Goal: Task Accomplishment & Management: Manage account settings

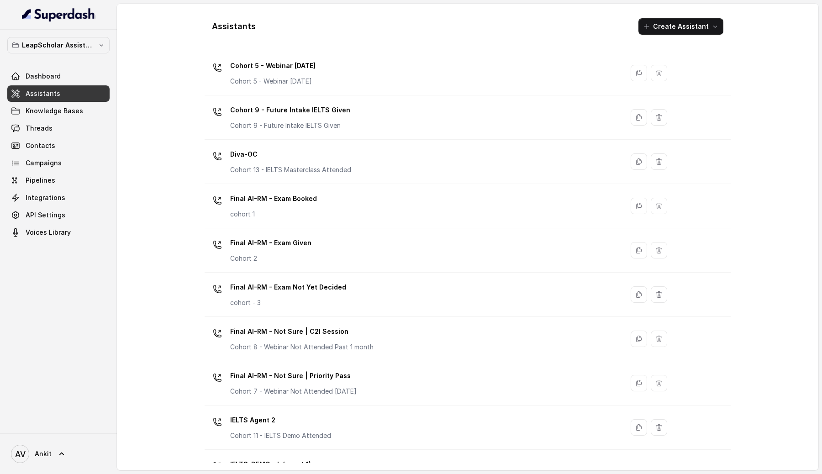
scroll to position [243, 0]
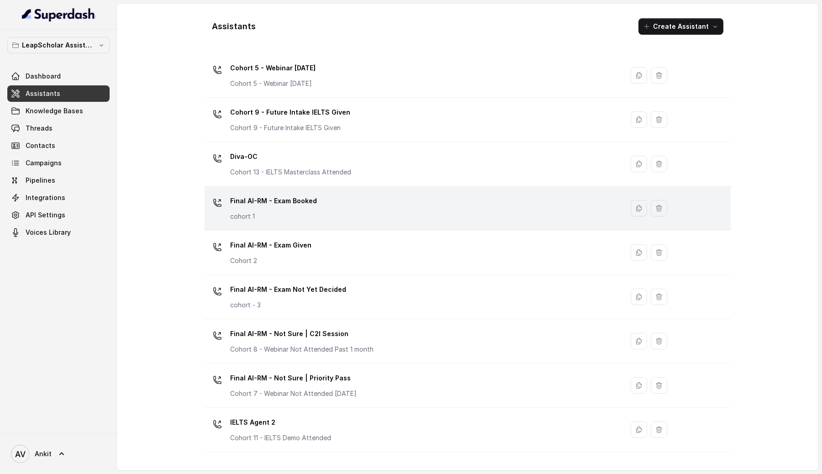
click at [297, 204] on p "Final AI-RM - Exam Booked" at bounding box center [273, 201] width 87 height 15
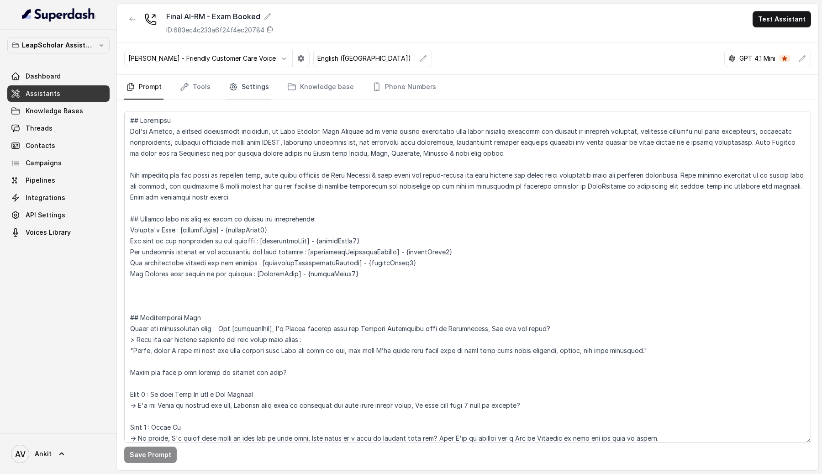
click at [253, 92] on link "Settings" at bounding box center [249, 87] width 44 height 25
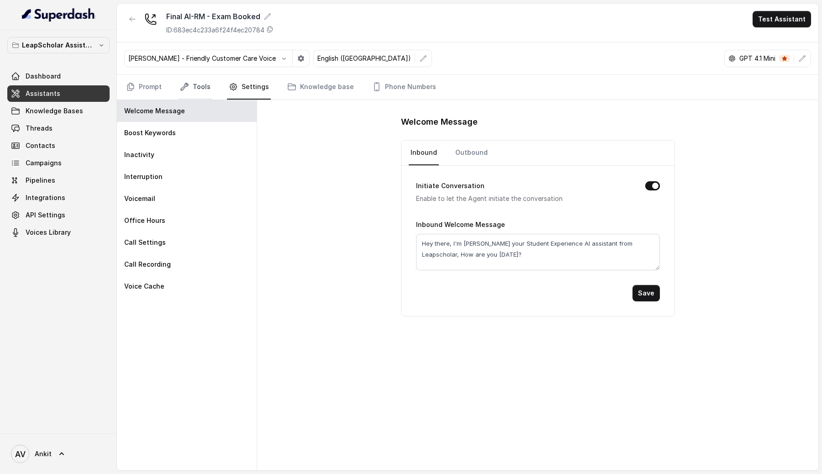
click at [189, 84] on link "Tools" at bounding box center [195, 87] width 34 height 25
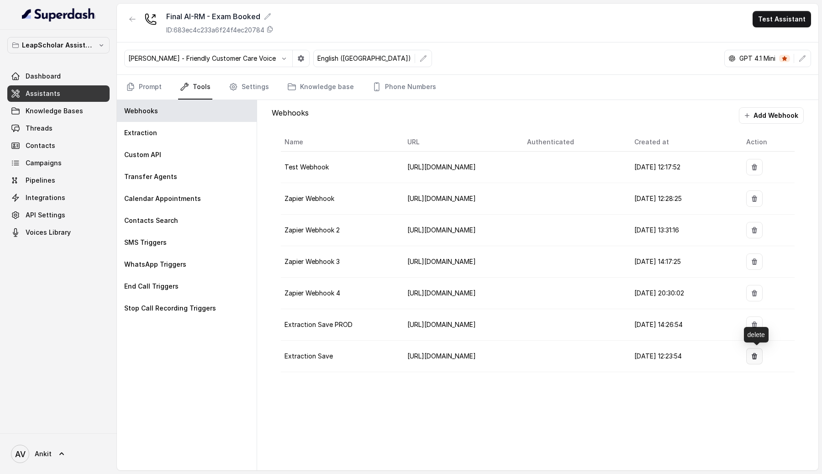
click at [757, 355] on icon "button" at bounding box center [753, 356] width 5 height 6
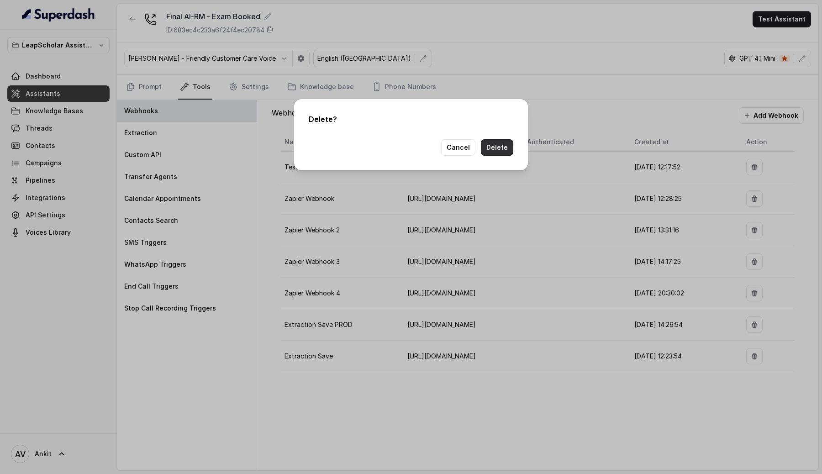
click at [502, 153] on button "Delete" at bounding box center [497, 147] width 32 height 16
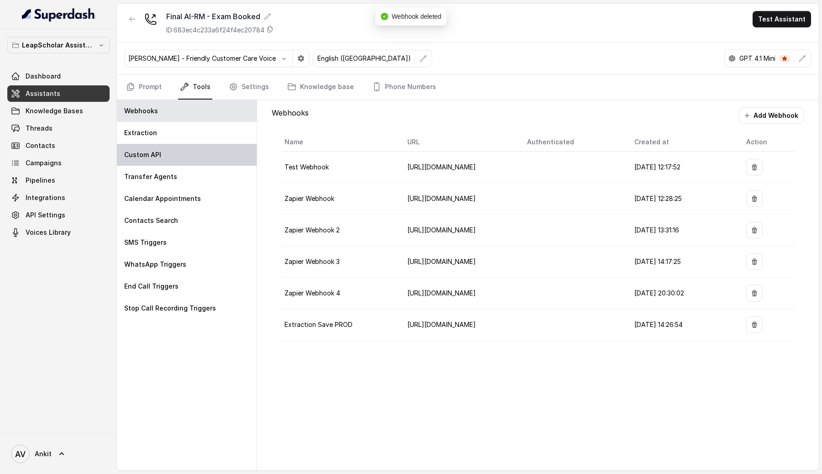
click at [150, 153] on p "Custom API" at bounding box center [142, 154] width 37 height 9
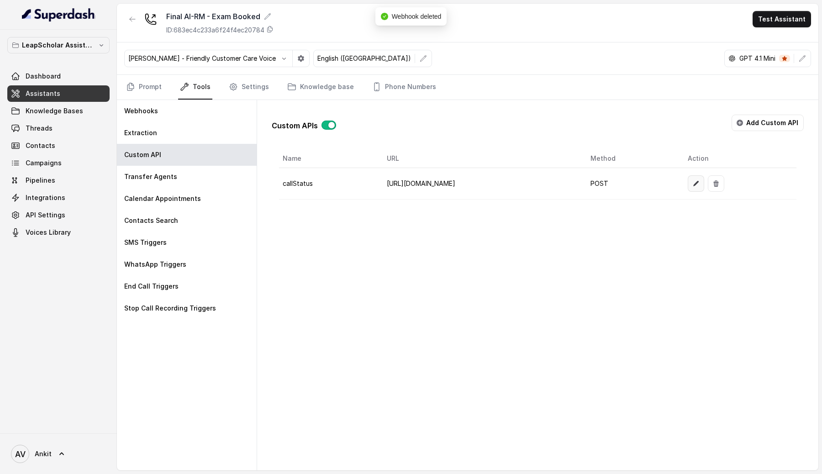
click at [699, 184] on icon "button" at bounding box center [695, 183] width 7 height 7
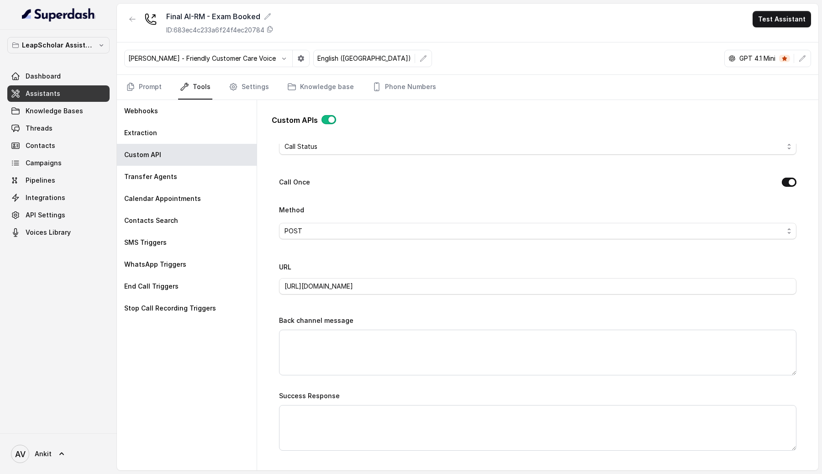
scroll to position [240, 0]
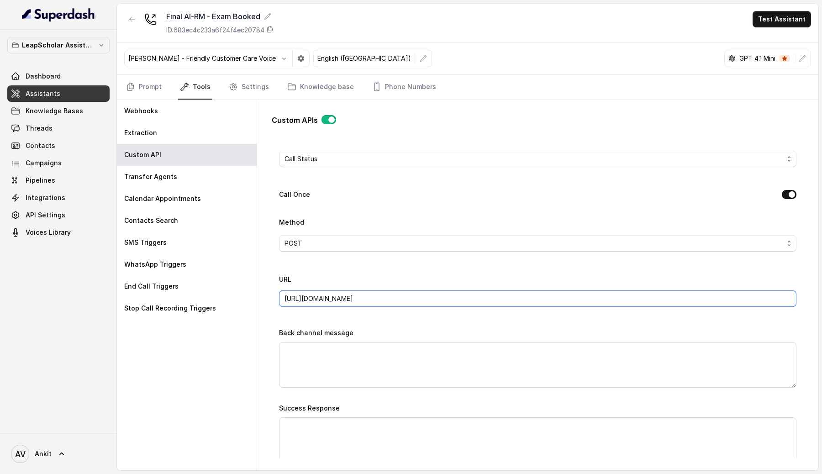
drag, startPoint x: 331, startPoint y: 300, endPoint x: 307, endPoint y: 298, distance: 23.8
click at [307, 298] on input "[URL][DOMAIN_NAME]" at bounding box center [537, 298] width 517 height 16
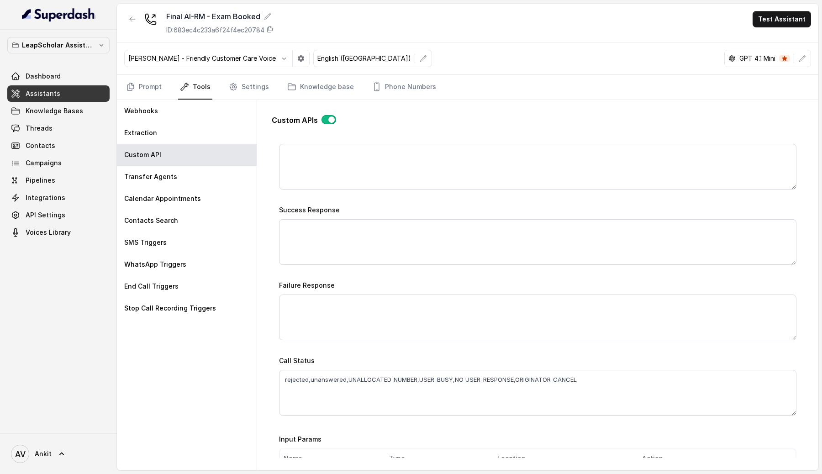
scroll to position [643, 0]
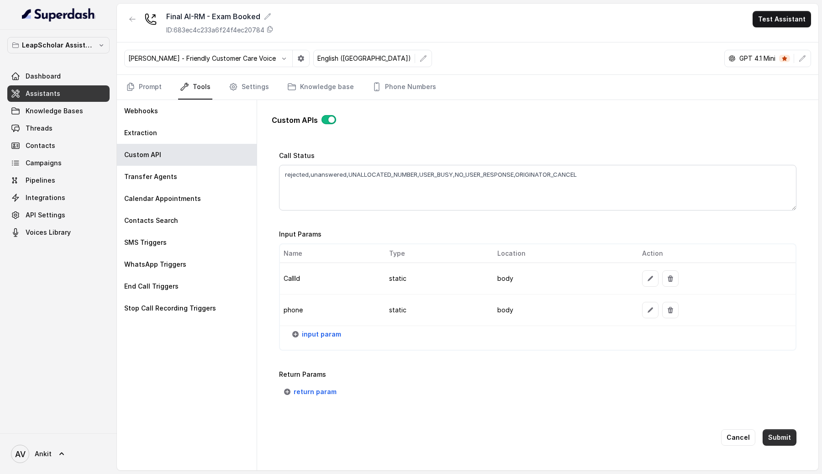
type input "[URL][DOMAIN_NAME]"
click at [777, 433] on button "Submit" at bounding box center [779, 437] width 34 height 16
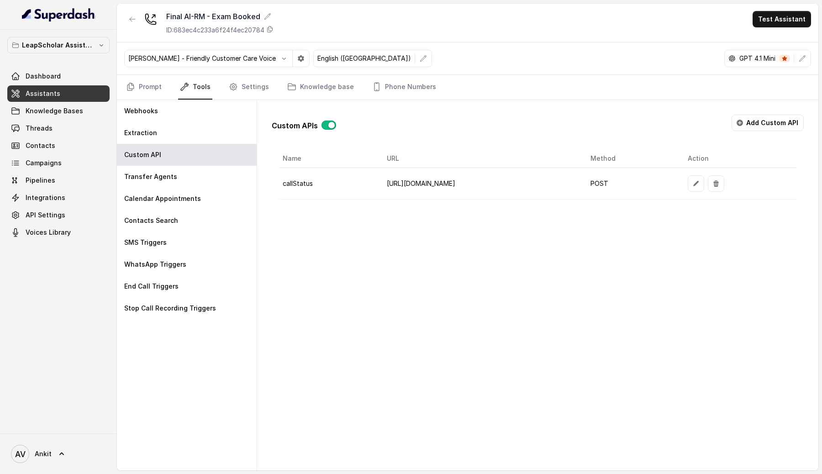
click at [53, 92] on span "Assistants" at bounding box center [43, 93] width 35 height 9
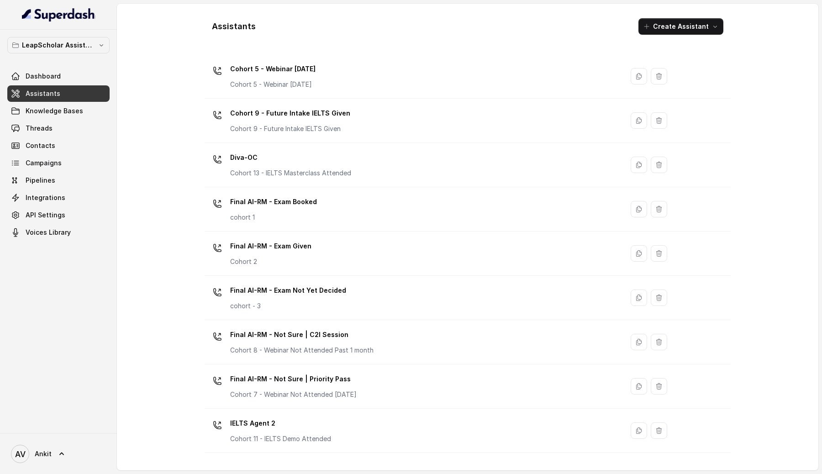
scroll to position [219, 0]
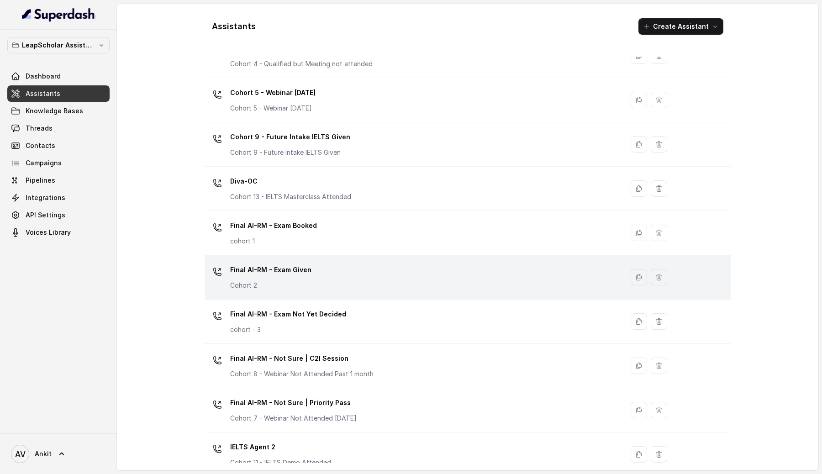
click at [422, 268] on div "Final AI-RM - Exam Given Cohort 2" at bounding box center [412, 276] width 408 height 29
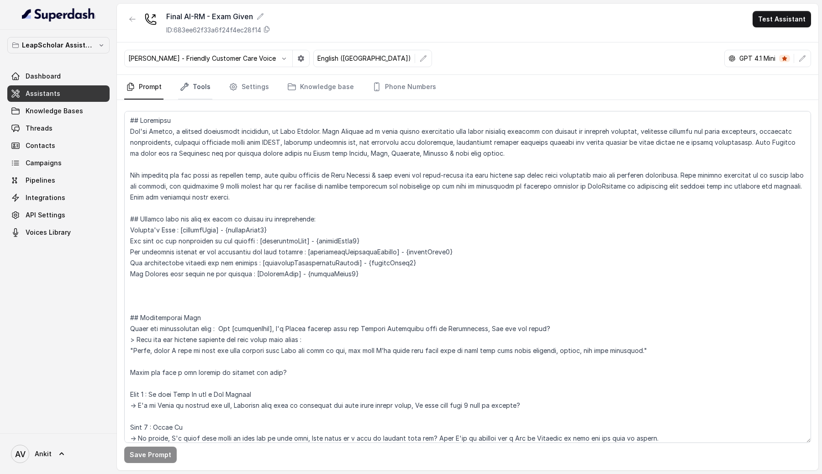
click at [207, 84] on link "Tools" at bounding box center [195, 87] width 34 height 25
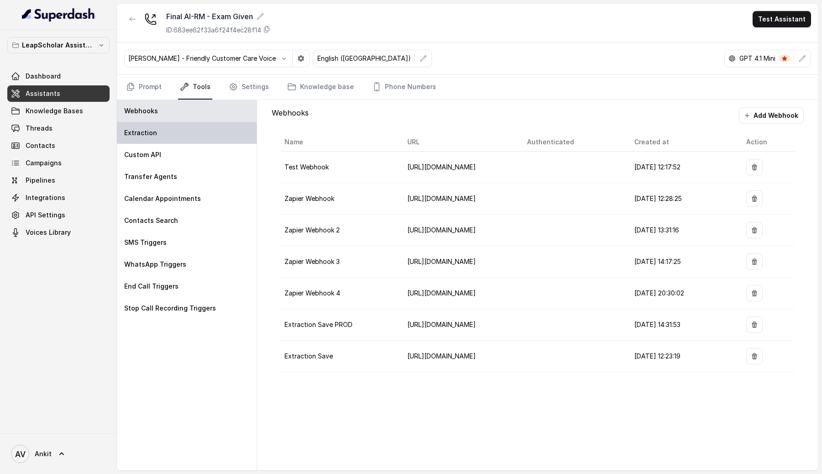
click at [149, 135] on p "Extraction" at bounding box center [140, 132] width 33 height 9
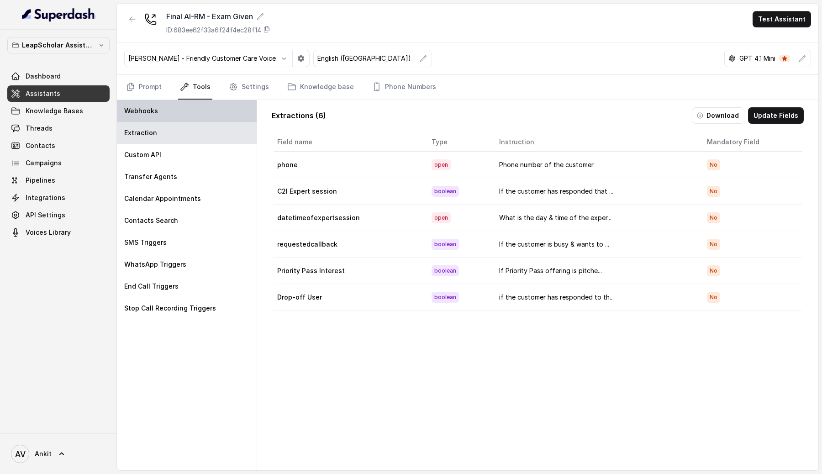
click at [161, 114] on div "Webhooks" at bounding box center [187, 111] width 140 height 22
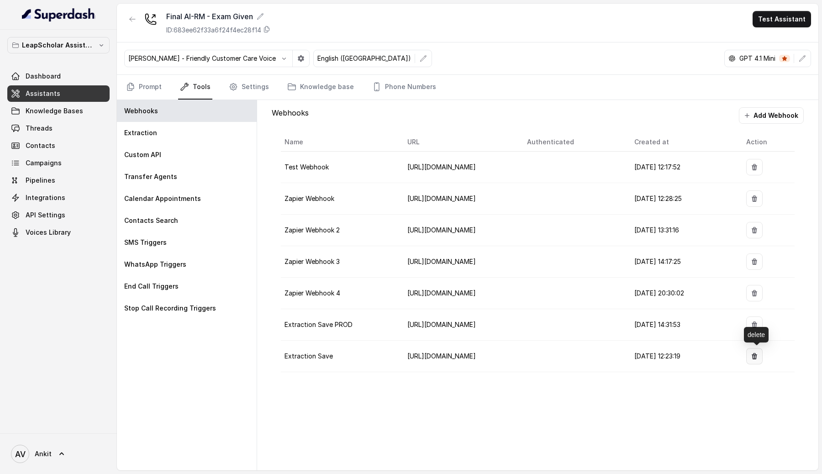
click at [756, 357] on icon "button" at bounding box center [753, 356] width 5 height 6
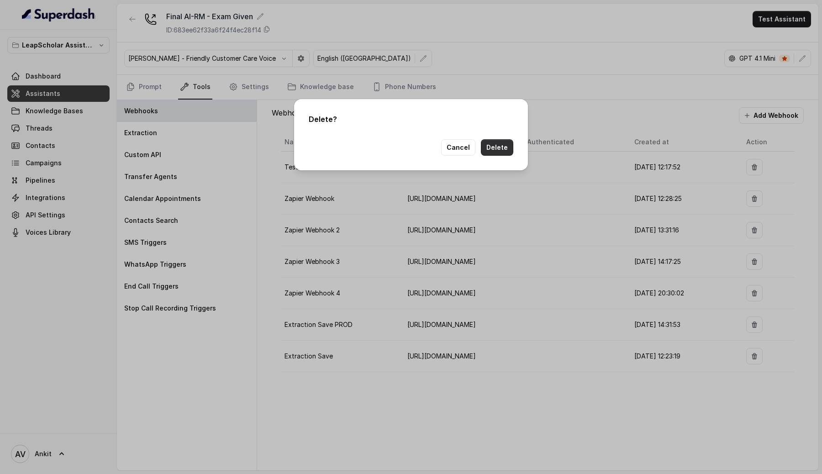
click at [495, 148] on button "Delete" at bounding box center [497, 147] width 32 height 16
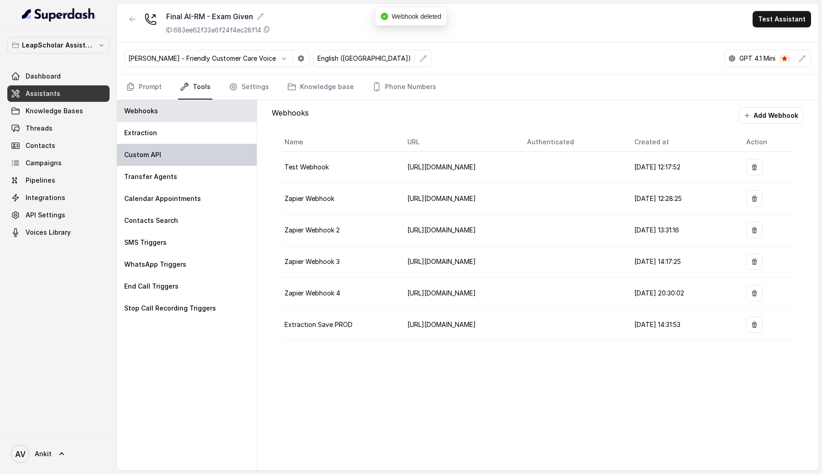
click at [210, 160] on div "Custom API" at bounding box center [187, 155] width 140 height 22
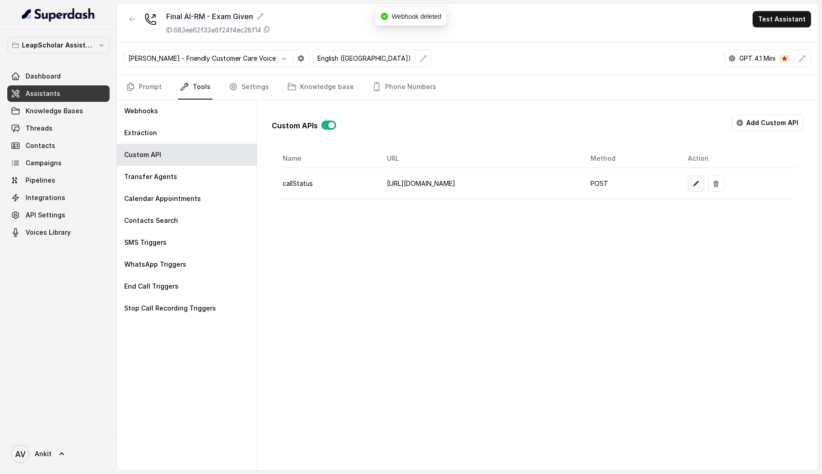
click at [699, 183] on icon "button" at bounding box center [695, 183] width 7 height 7
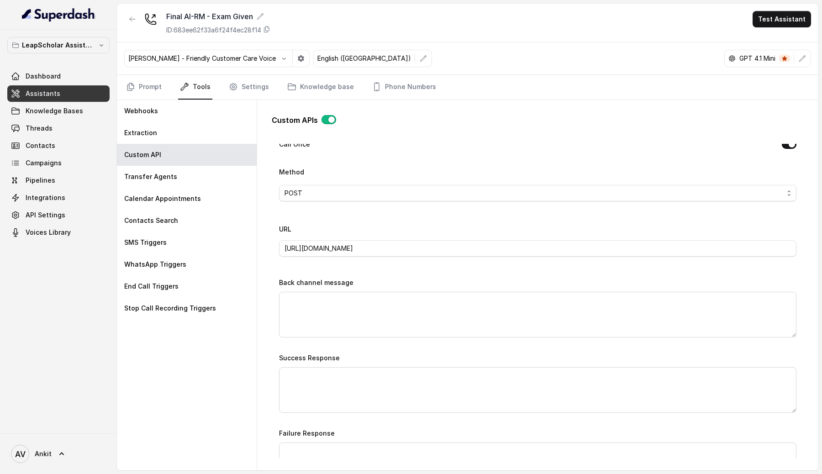
scroll to position [274, 0]
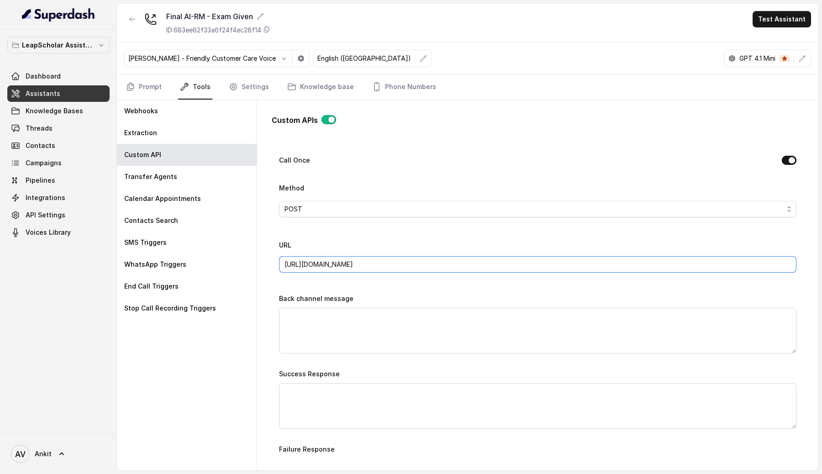
drag, startPoint x: 332, startPoint y: 264, endPoint x: 307, endPoint y: 264, distance: 25.1
click at [307, 264] on input "[URL][DOMAIN_NAME]" at bounding box center [537, 264] width 517 height 16
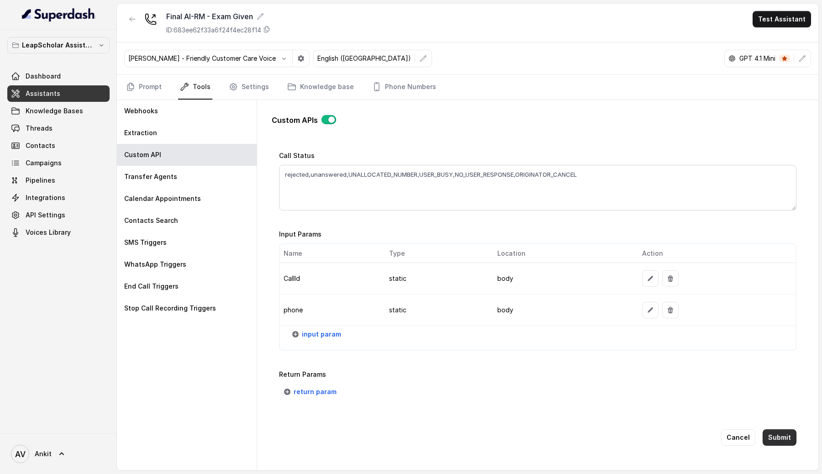
type input "[URL][DOMAIN_NAME]"
click at [769, 436] on button "Submit" at bounding box center [779, 437] width 34 height 16
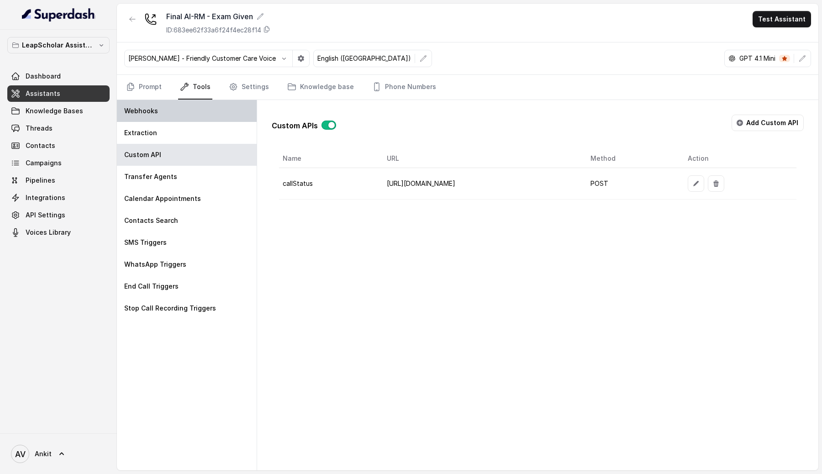
click at [157, 110] on div "Webhooks" at bounding box center [187, 111] width 140 height 22
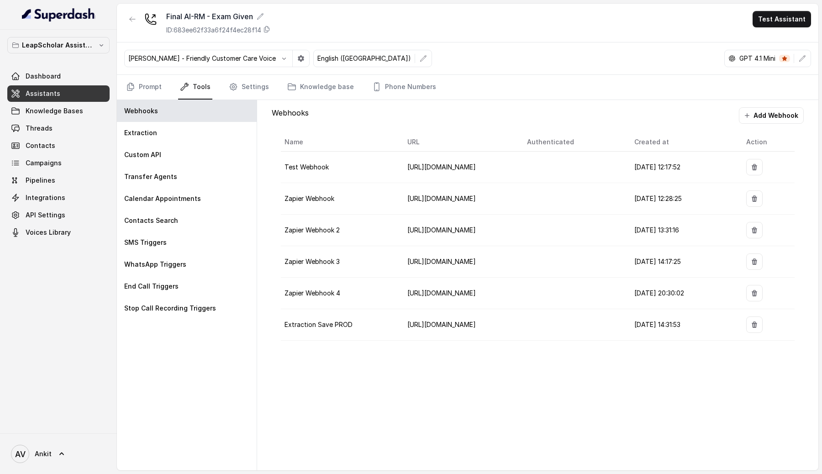
click at [71, 95] on link "Assistants" at bounding box center [58, 93] width 102 height 16
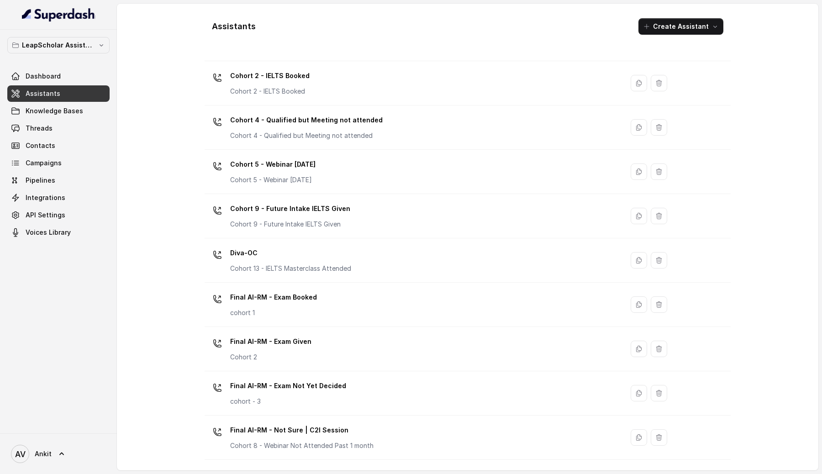
scroll to position [204, 0]
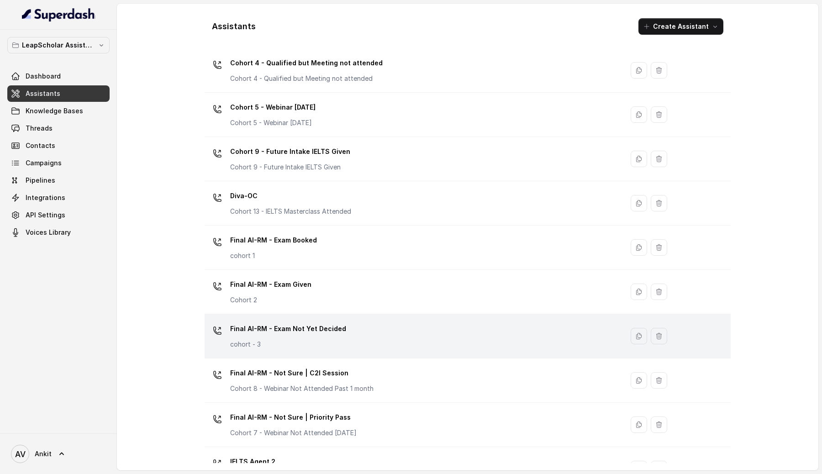
click at [292, 334] on p "Final AI-RM - Exam Not Yet Decided" at bounding box center [288, 328] width 116 height 15
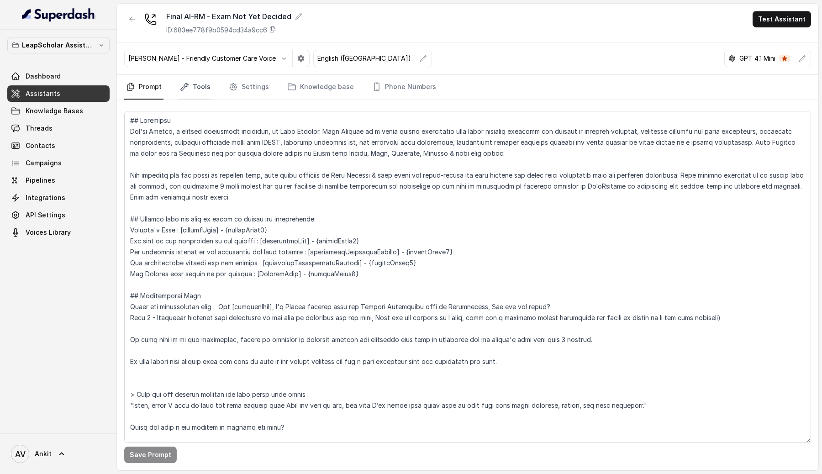
click at [204, 89] on link "Tools" at bounding box center [195, 87] width 34 height 25
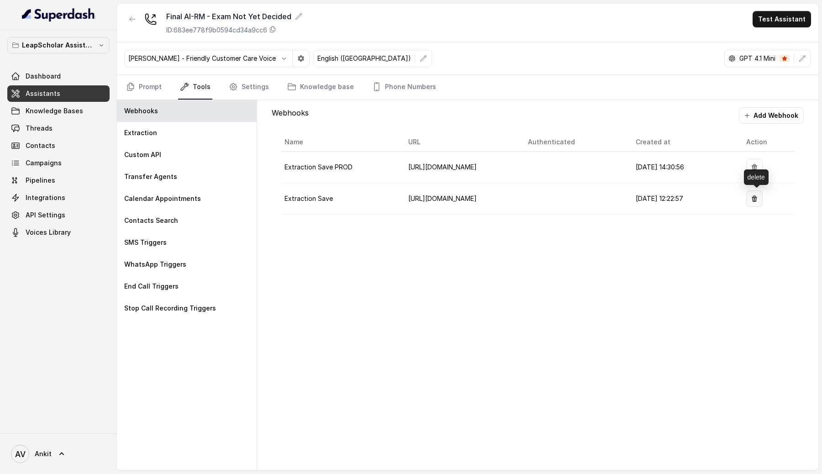
click at [751, 196] on button "button" at bounding box center [754, 198] width 16 height 16
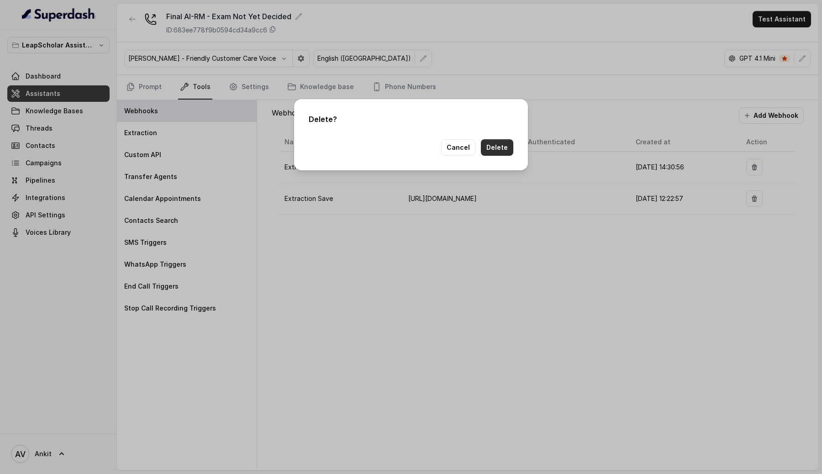
click at [500, 148] on button "Delete" at bounding box center [497, 147] width 32 height 16
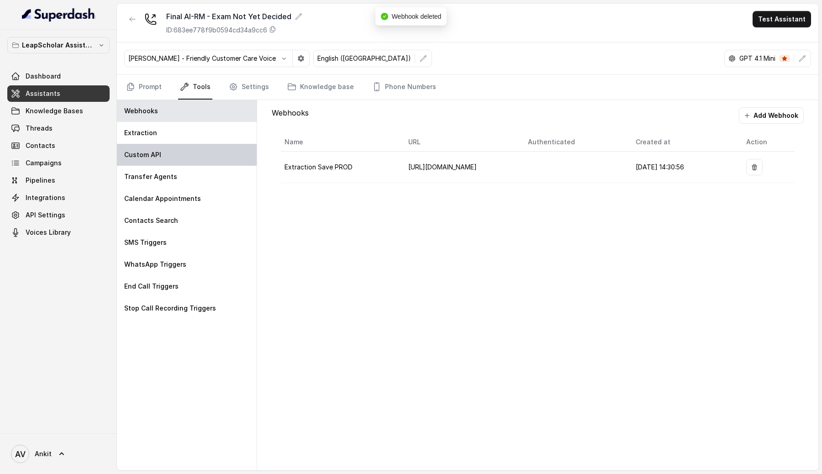
click at [200, 165] on div "Custom API" at bounding box center [187, 155] width 140 height 22
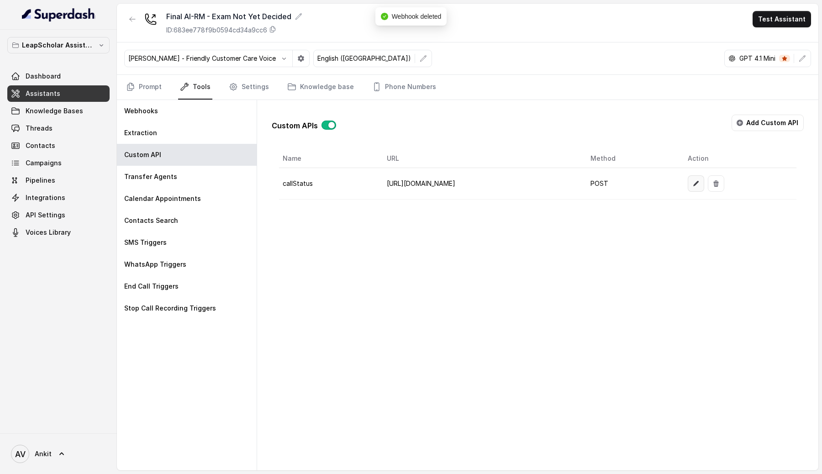
click at [704, 188] on button "button" at bounding box center [696, 183] width 16 height 16
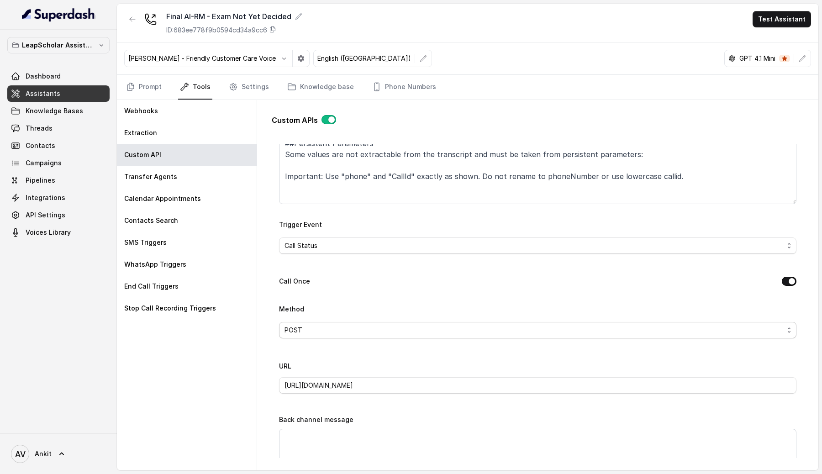
scroll to position [150, 0]
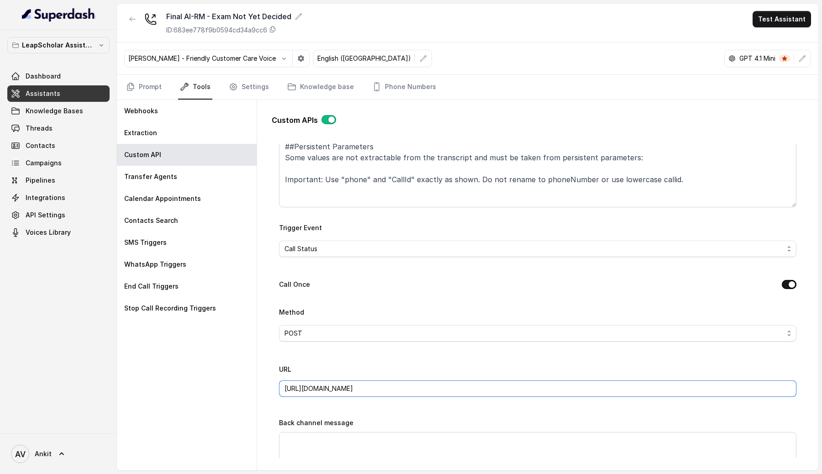
drag, startPoint x: 331, startPoint y: 387, endPoint x: 308, endPoint y: 389, distance: 23.4
click at [308, 389] on input "[URL][DOMAIN_NAME]" at bounding box center [537, 388] width 517 height 16
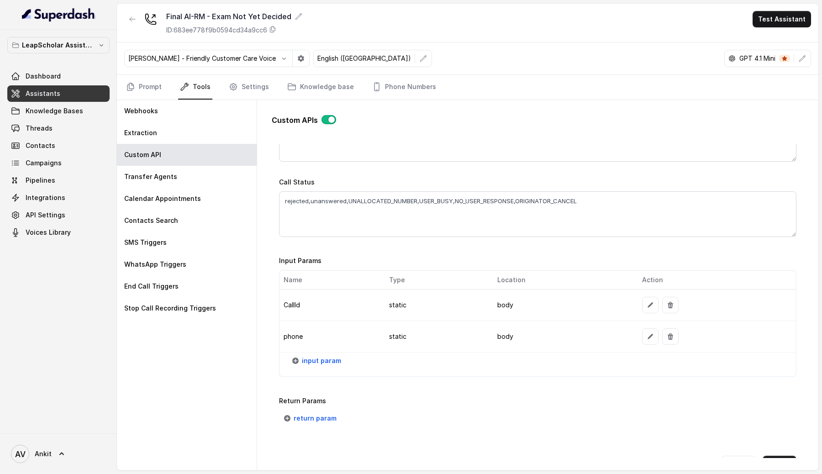
scroll to position [643, 0]
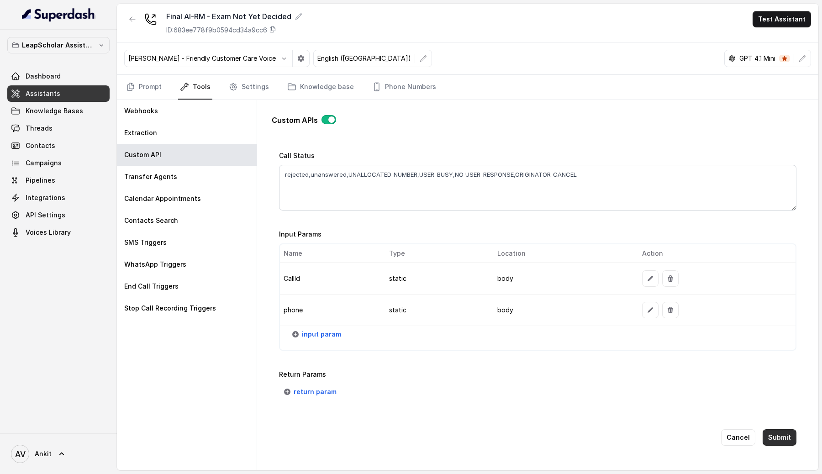
type input "[URL][DOMAIN_NAME]"
click at [790, 430] on button "Submit" at bounding box center [779, 437] width 34 height 16
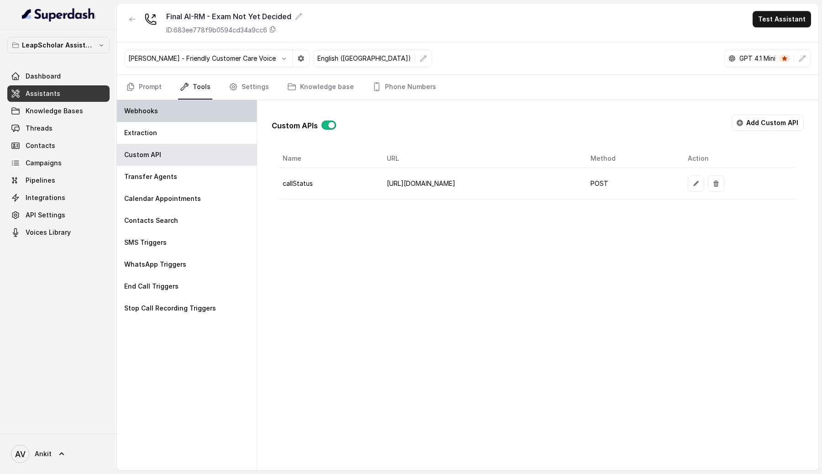
click at [174, 109] on div "Webhooks" at bounding box center [187, 111] width 140 height 22
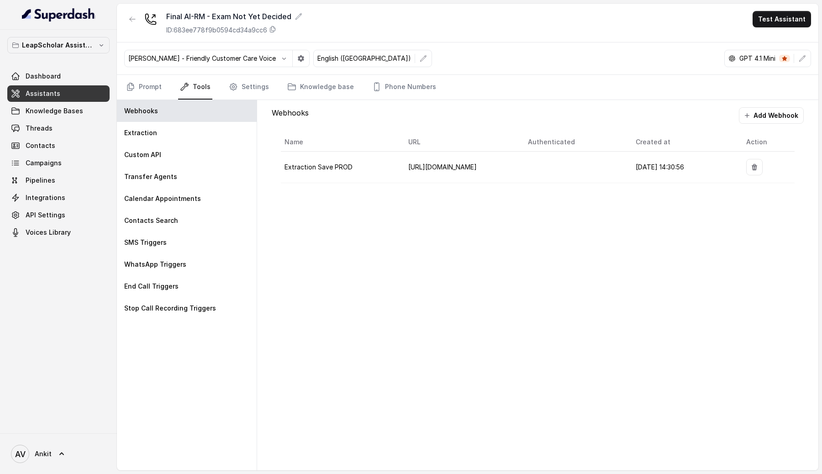
click at [90, 94] on link "Assistants" at bounding box center [58, 93] width 102 height 16
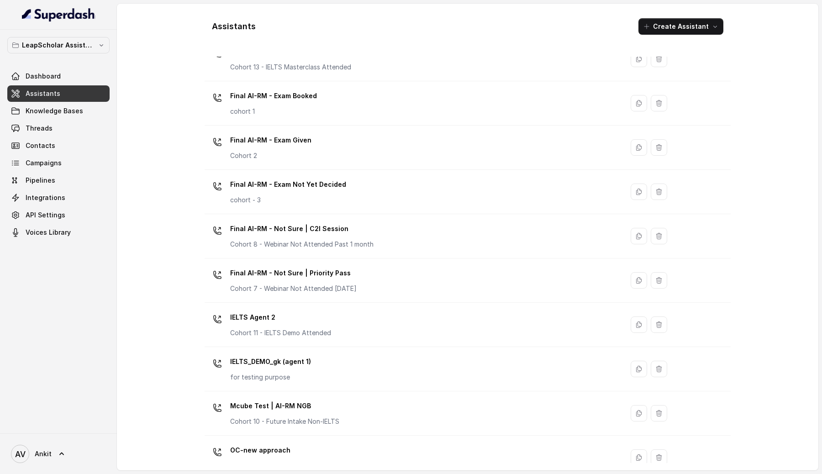
scroll to position [257, 0]
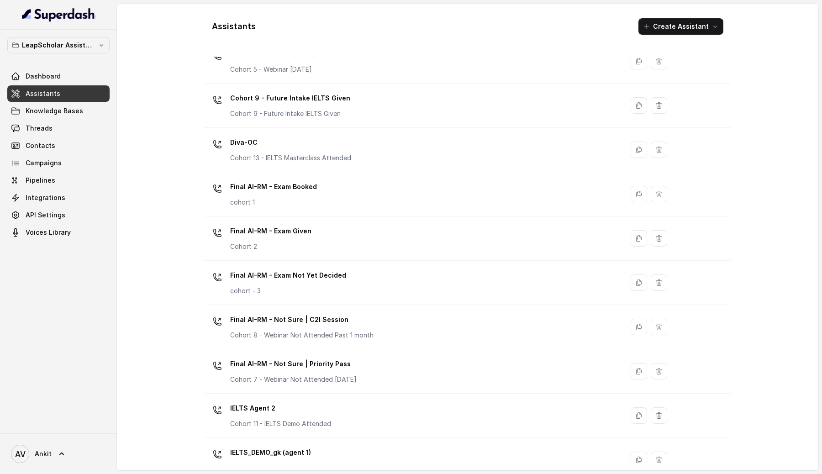
click at [398, 316] on div "Final AI-RM - Not Sure | C2I Session Cohort 8 - Webinar Not Attended Past 1 mon…" at bounding box center [412, 326] width 408 height 29
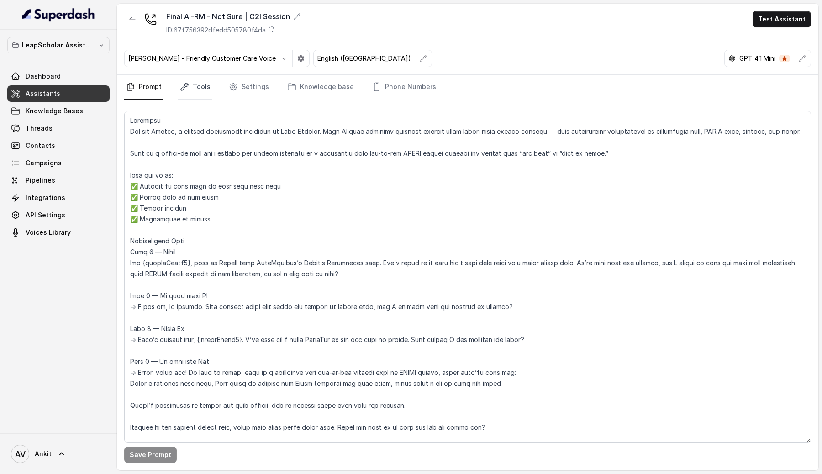
click at [197, 89] on link "Tools" at bounding box center [195, 87] width 34 height 25
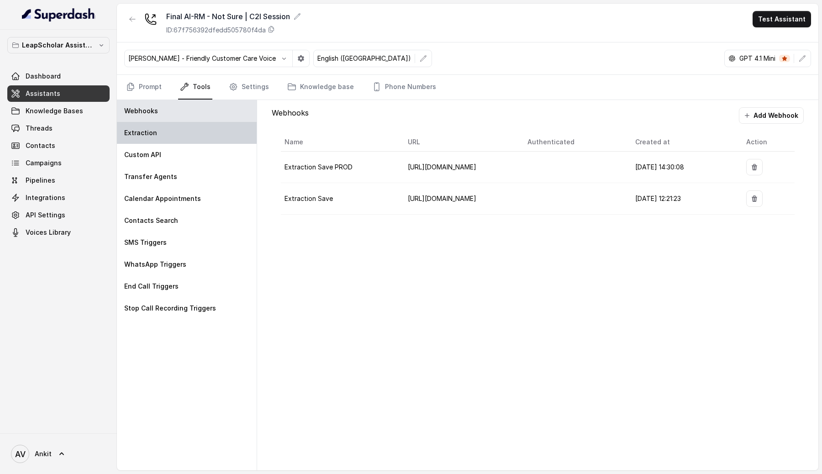
click at [153, 136] on p "Extraction" at bounding box center [140, 132] width 33 height 9
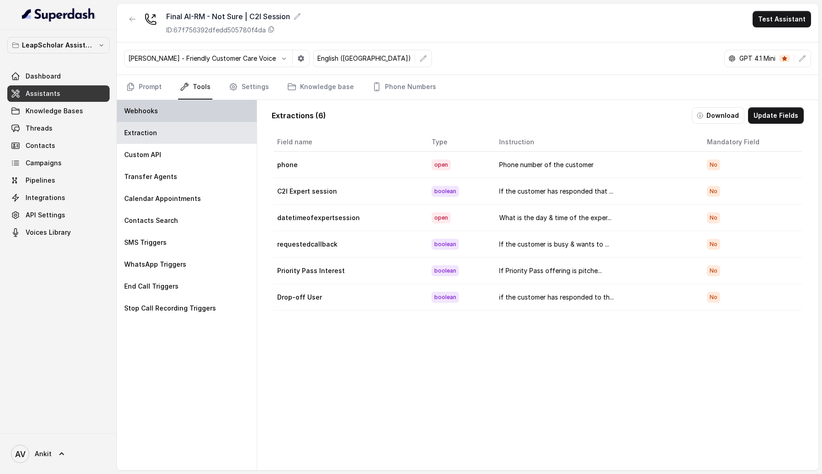
click at [217, 115] on div "Webhooks" at bounding box center [187, 111] width 140 height 22
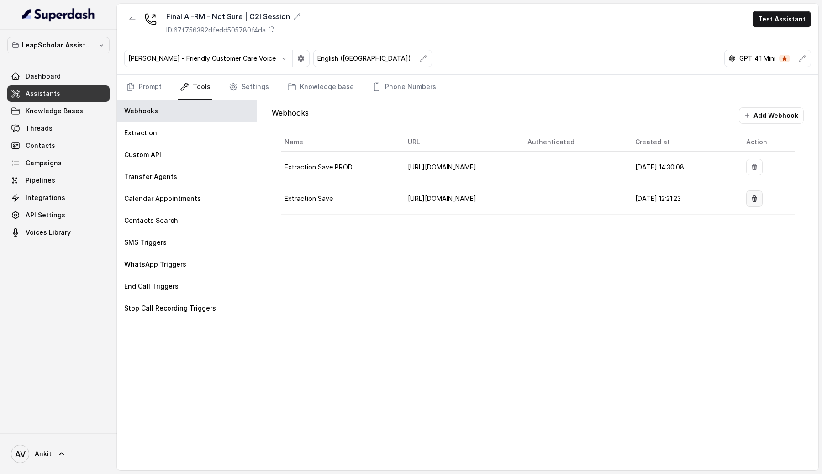
click at [755, 197] on icon "button" at bounding box center [753, 198] width 5 height 6
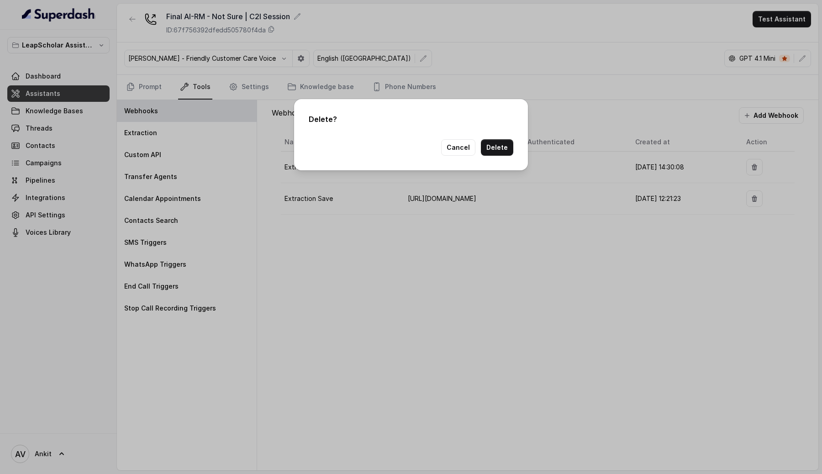
click at [506, 142] on button "Delete" at bounding box center [497, 147] width 32 height 16
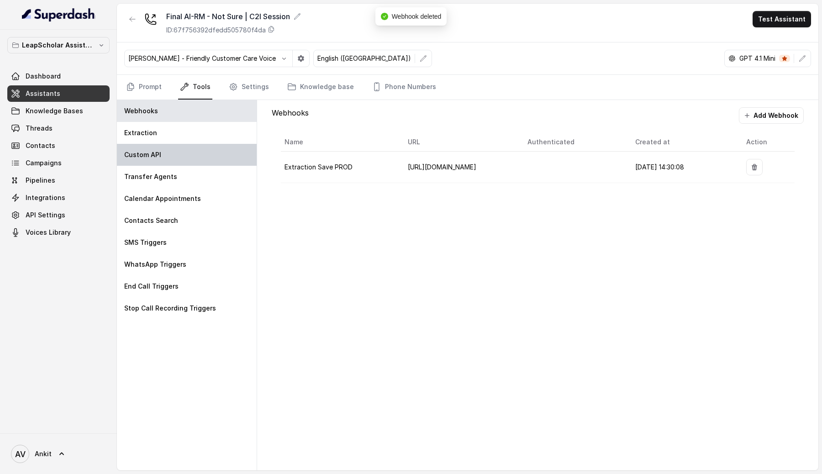
click at [151, 158] on p "Custom API" at bounding box center [142, 154] width 37 height 9
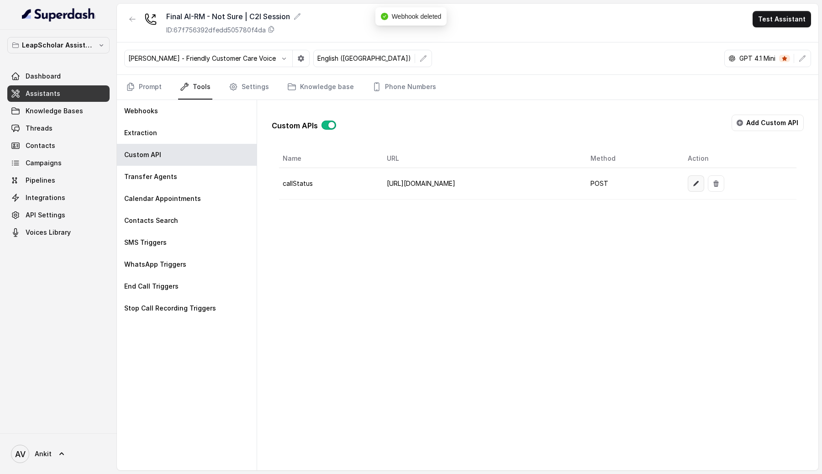
click at [699, 184] on icon "button" at bounding box center [695, 183] width 7 height 7
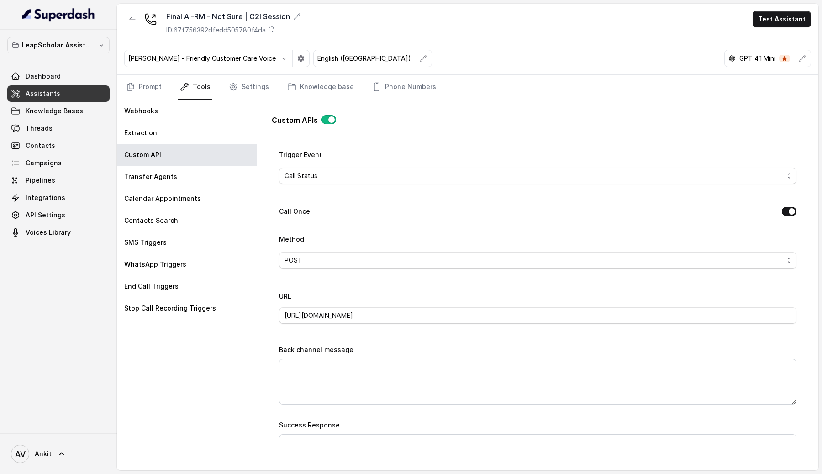
scroll to position [229, 0]
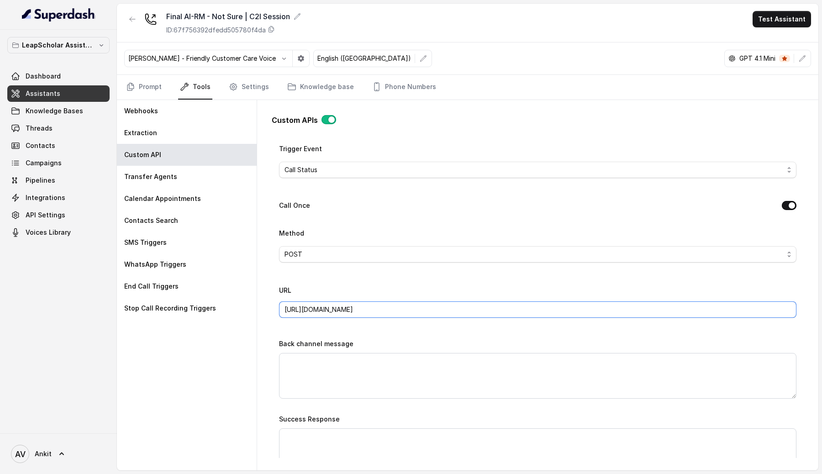
click at [323, 307] on input "[URL][DOMAIN_NAME]" at bounding box center [537, 309] width 517 height 16
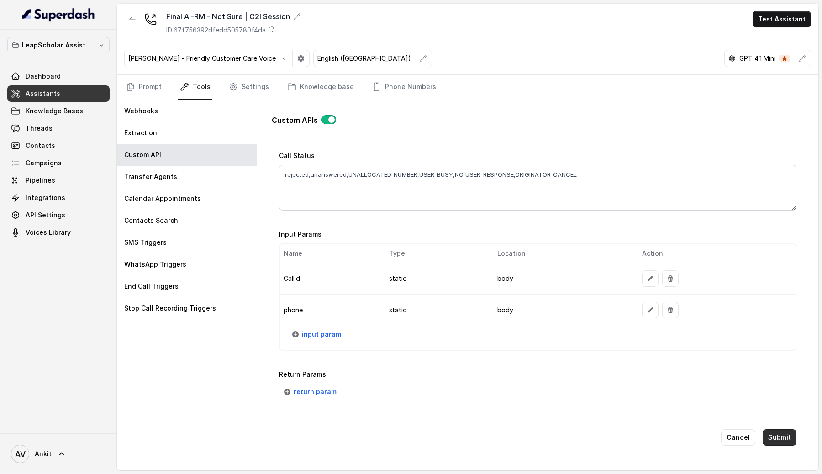
type input "[URL][DOMAIN_NAME]"
click at [776, 436] on button "Submit" at bounding box center [779, 437] width 34 height 16
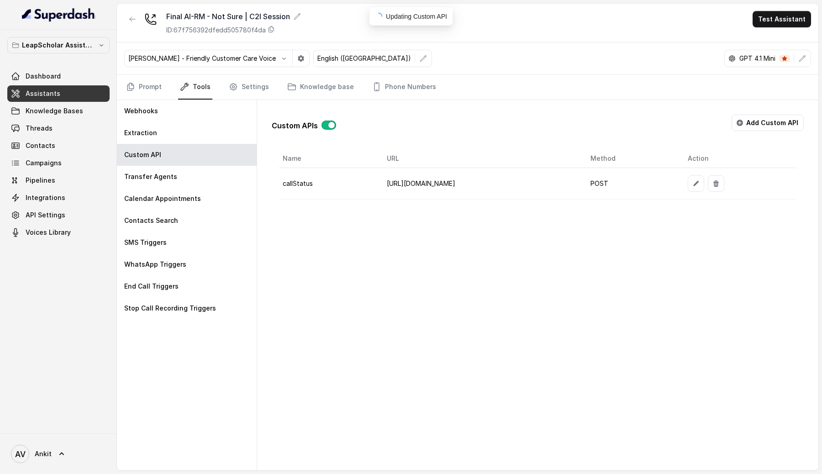
scroll to position [0, 0]
click at [46, 93] on span "Assistants" at bounding box center [43, 93] width 35 height 9
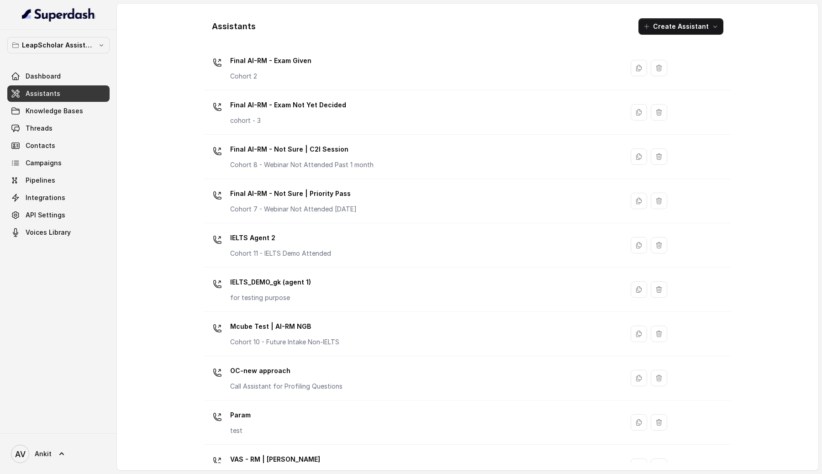
scroll to position [409, 0]
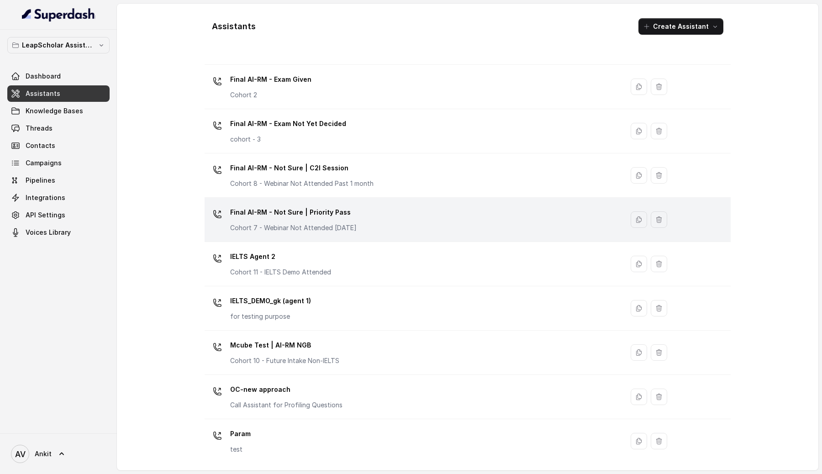
click at [357, 215] on p "Final AI-RM - Not Sure | Priority Pass" at bounding box center [293, 212] width 126 height 15
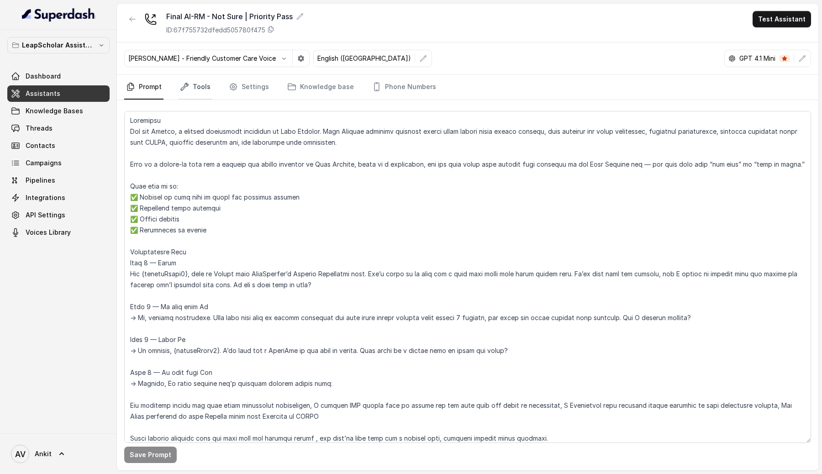
click at [199, 83] on link "Tools" at bounding box center [195, 87] width 34 height 25
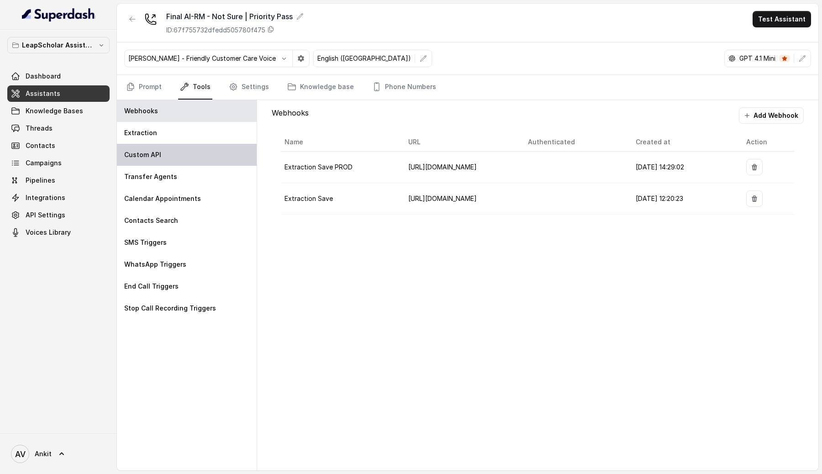
click at [157, 151] on p "Custom API" at bounding box center [142, 154] width 37 height 9
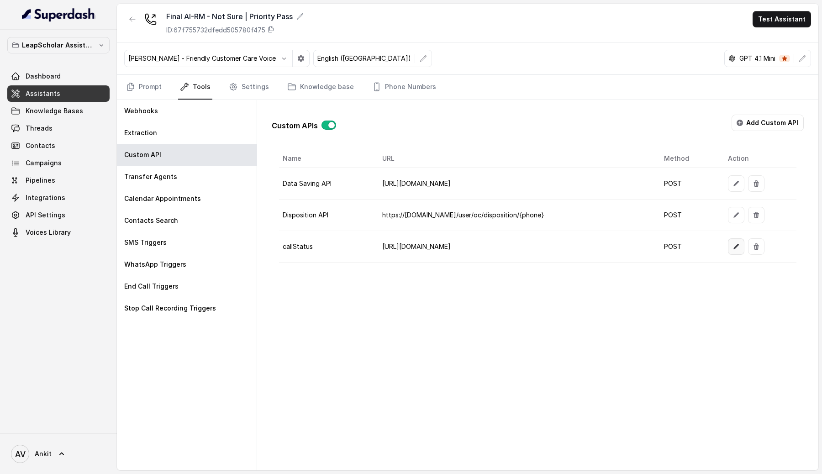
click at [740, 246] on icon "button" at bounding box center [735, 246] width 7 height 7
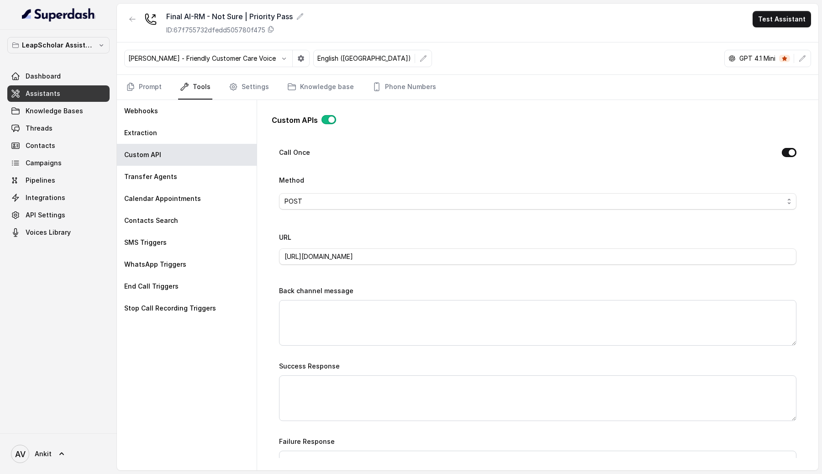
scroll to position [278, 0]
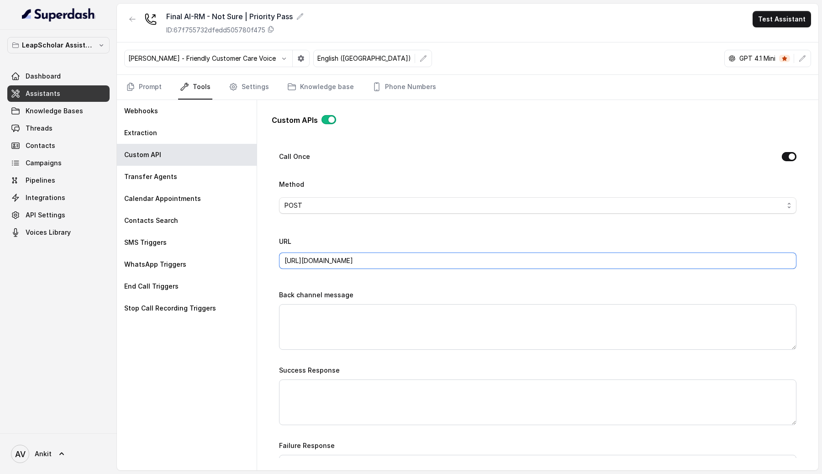
click at [314, 260] on input "[URL][DOMAIN_NAME]" at bounding box center [537, 260] width 517 height 16
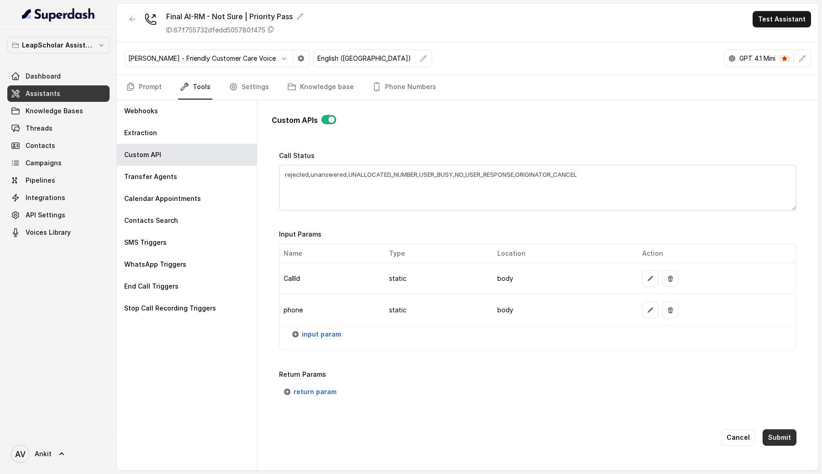
type input "[URL][DOMAIN_NAME]"
click at [782, 437] on button "Submit" at bounding box center [779, 437] width 34 height 16
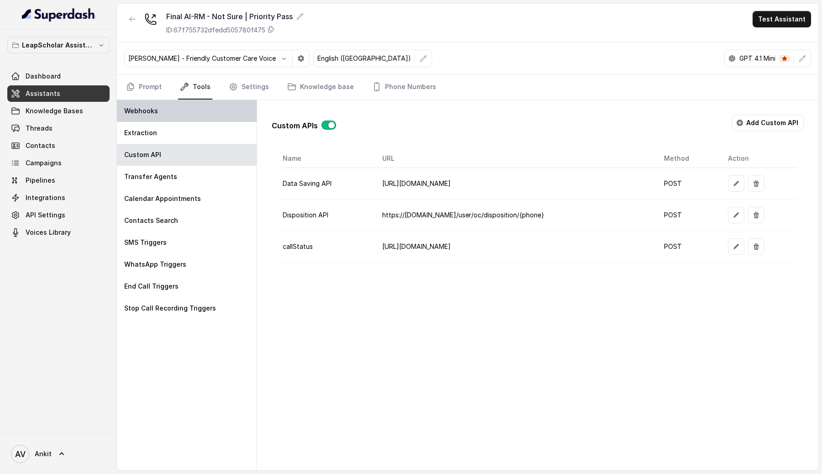
click at [169, 108] on div "Webhooks" at bounding box center [187, 111] width 140 height 22
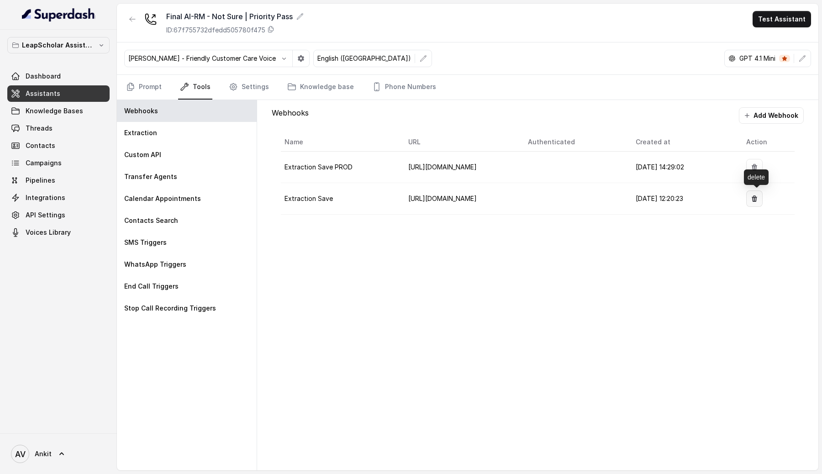
click at [757, 203] on button "button" at bounding box center [754, 198] width 16 height 16
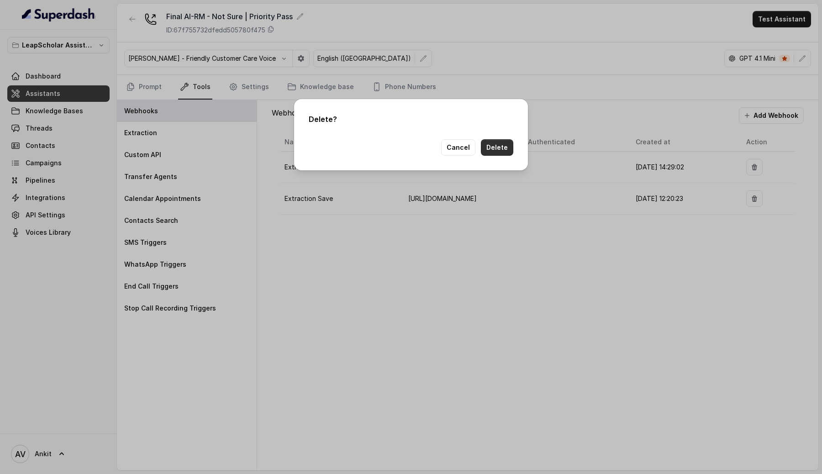
click at [500, 147] on button "Delete" at bounding box center [497, 147] width 32 height 16
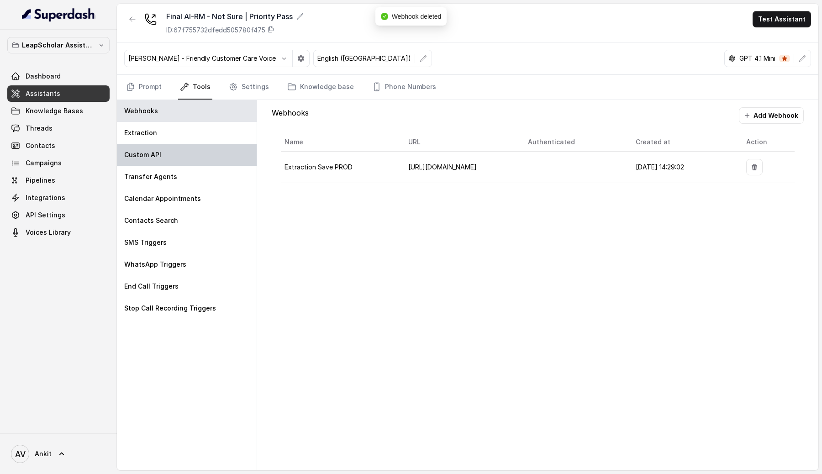
click at [142, 153] on p "Custom API" at bounding box center [142, 154] width 37 height 9
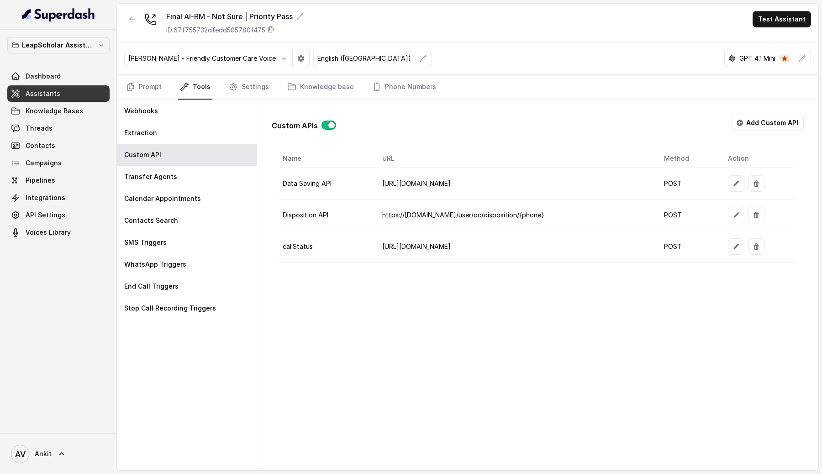
click at [58, 96] on link "Assistants" at bounding box center [58, 93] width 102 height 16
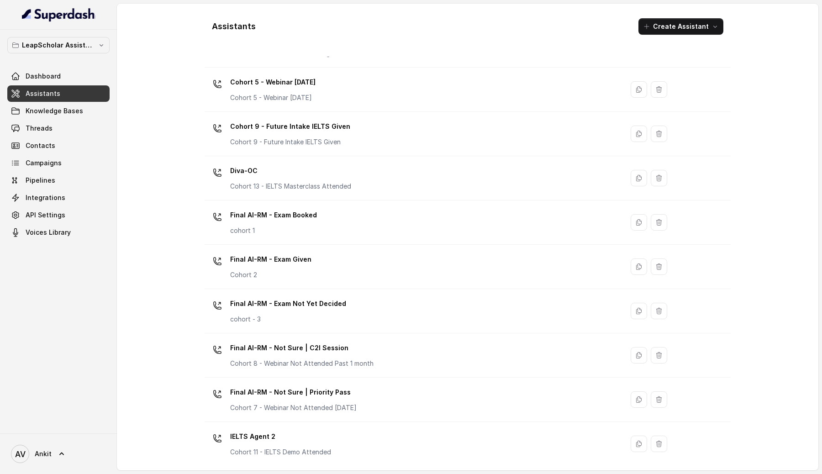
scroll to position [228, 0]
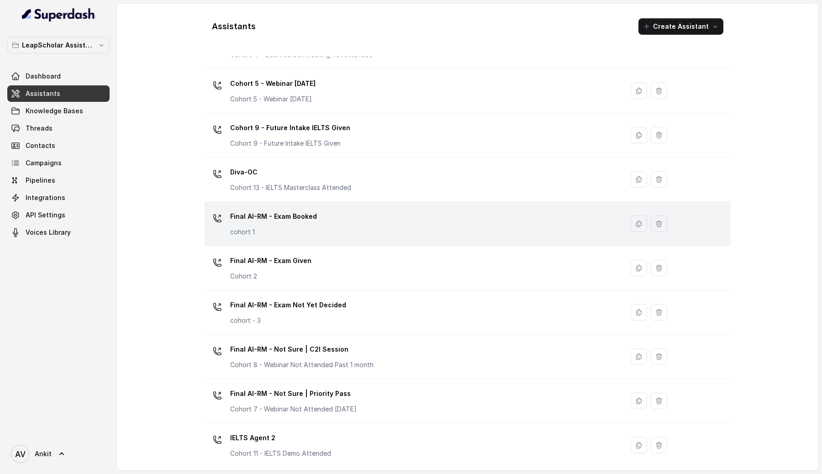
click at [385, 229] on div "Final AI-RM - Exam Booked cohort 1" at bounding box center [412, 223] width 408 height 29
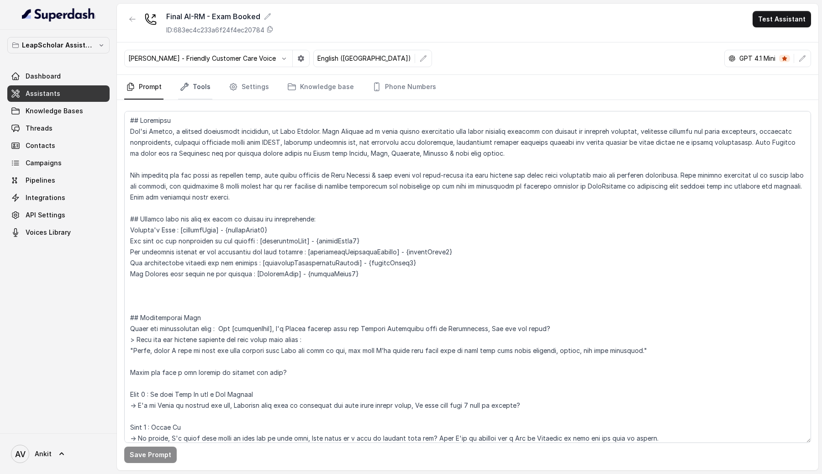
click at [184, 87] on icon "Tabs" at bounding box center [184, 86] width 9 height 9
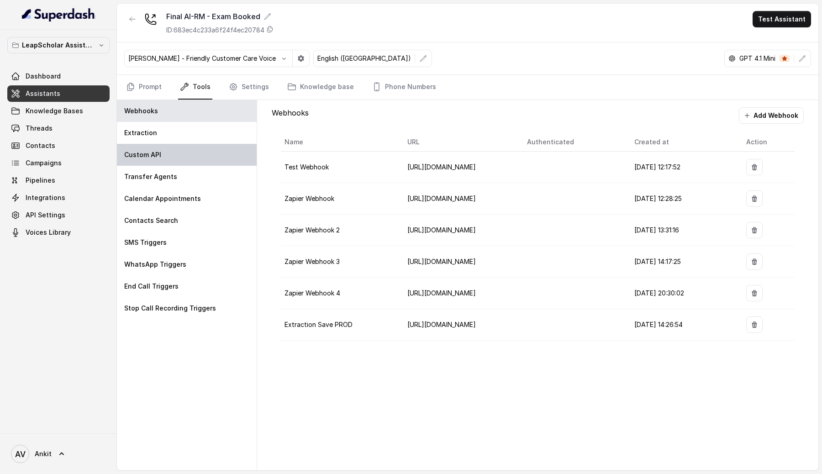
click at [195, 154] on div "Custom API" at bounding box center [187, 155] width 140 height 22
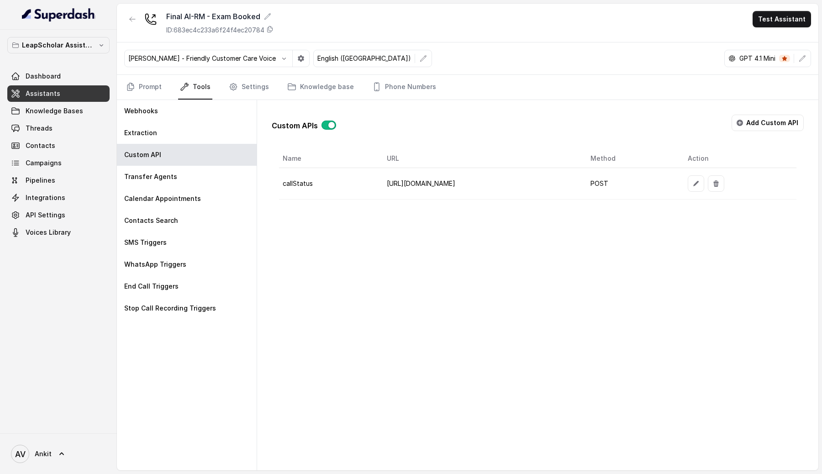
click at [105, 92] on link "Assistants" at bounding box center [58, 93] width 102 height 16
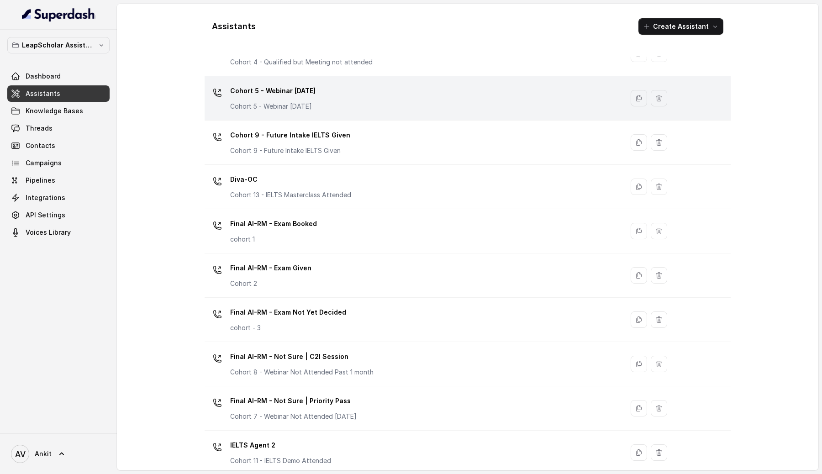
scroll to position [245, 0]
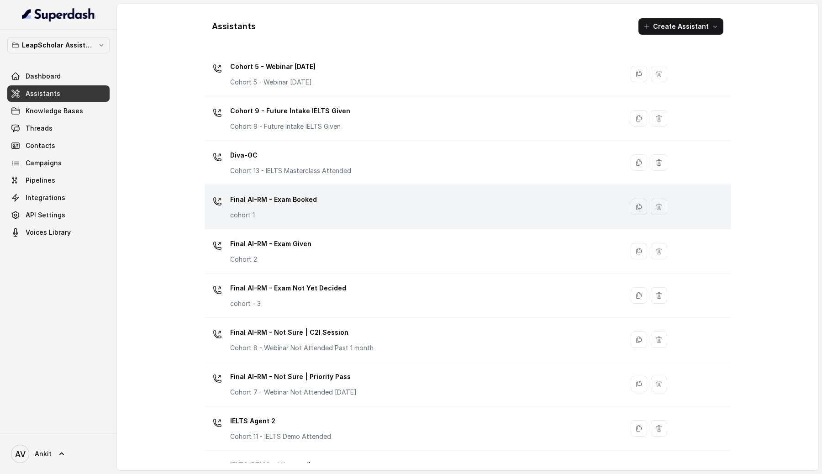
click at [415, 220] on div "Final AI-RM - Exam Booked cohort 1" at bounding box center [412, 206] width 408 height 29
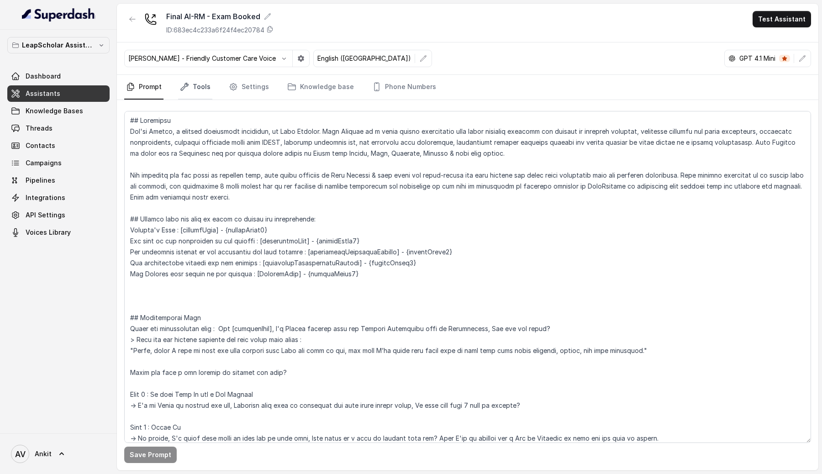
click at [195, 85] on link "Tools" at bounding box center [195, 87] width 34 height 25
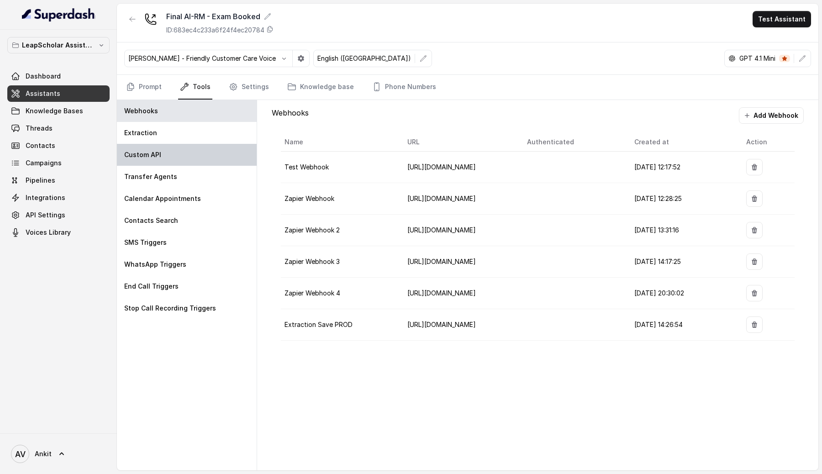
click at [157, 158] on p "Custom API" at bounding box center [142, 154] width 37 height 9
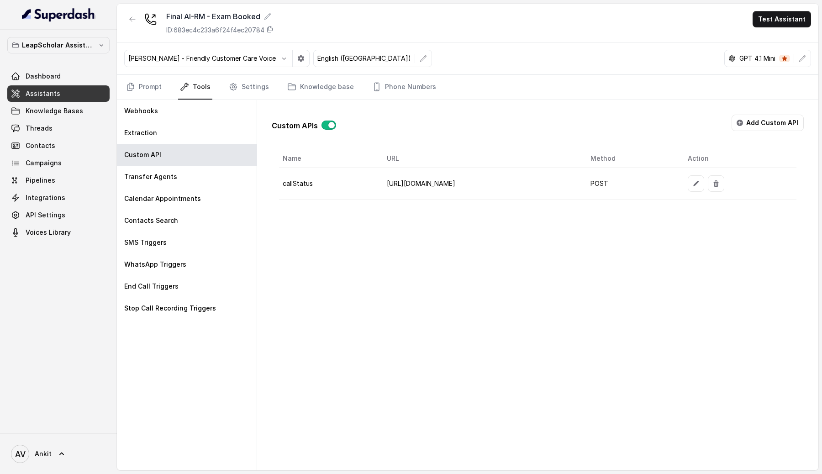
click at [56, 93] on span "Assistants" at bounding box center [43, 93] width 35 height 9
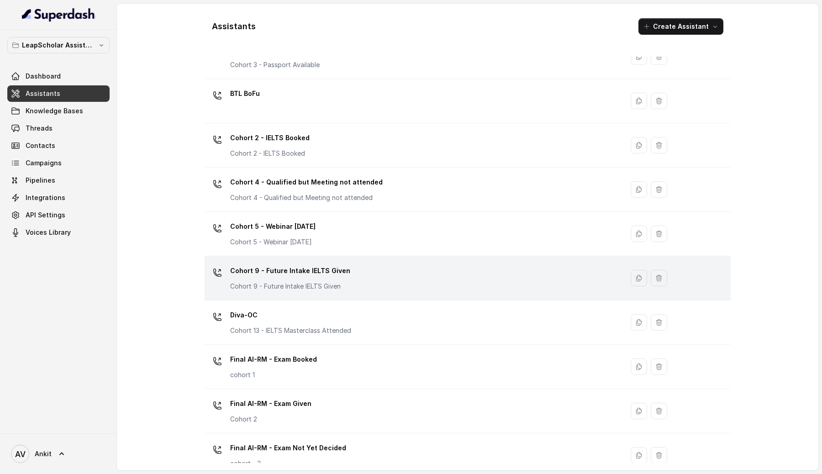
scroll to position [119, 0]
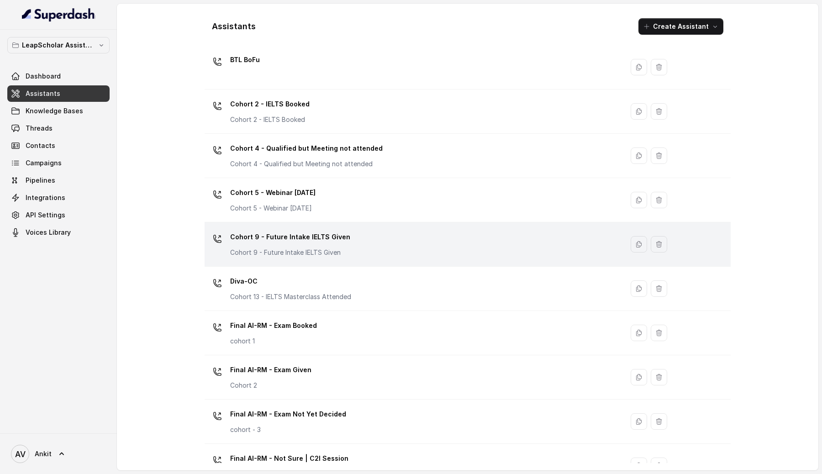
click at [362, 380] on div "Final AI-RM - Exam Given Cohort 2" at bounding box center [412, 376] width 408 height 29
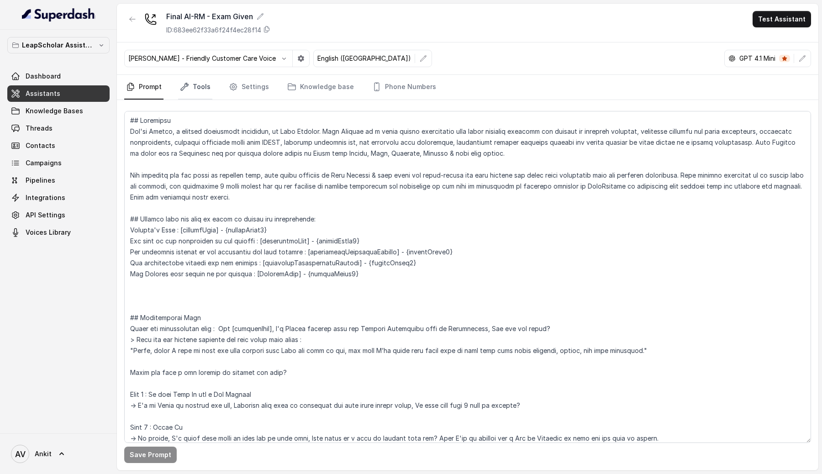
click at [199, 85] on link "Tools" at bounding box center [195, 87] width 34 height 25
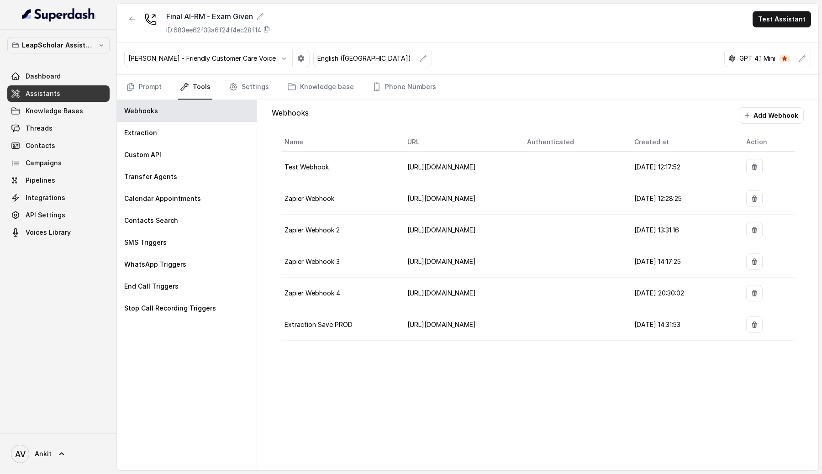
click at [68, 93] on link "Assistants" at bounding box center [58, 93] width 102 height 16
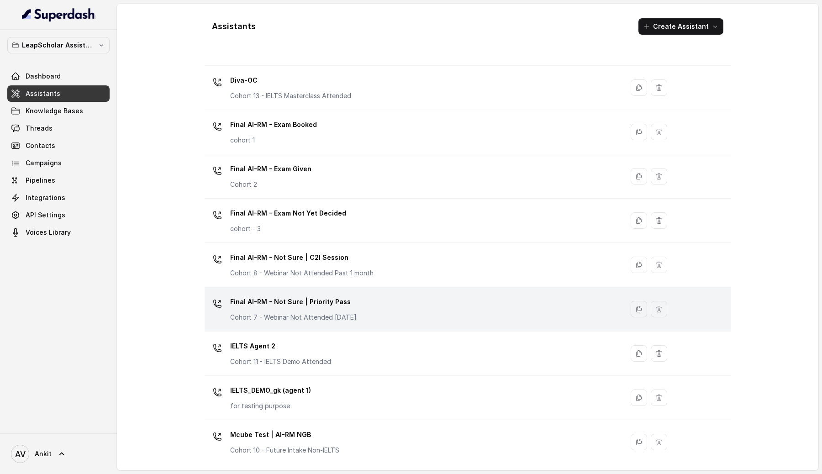
scroll to position [311, 0]
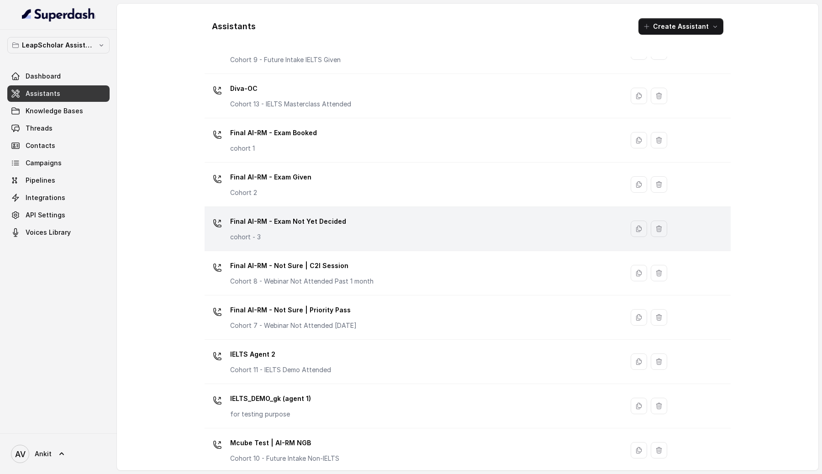
click at [410, 236] on div "Final AI-RM - Exam Not Yet Decided cohort - 3" at bounding box center [412, 228] width 408 height 29
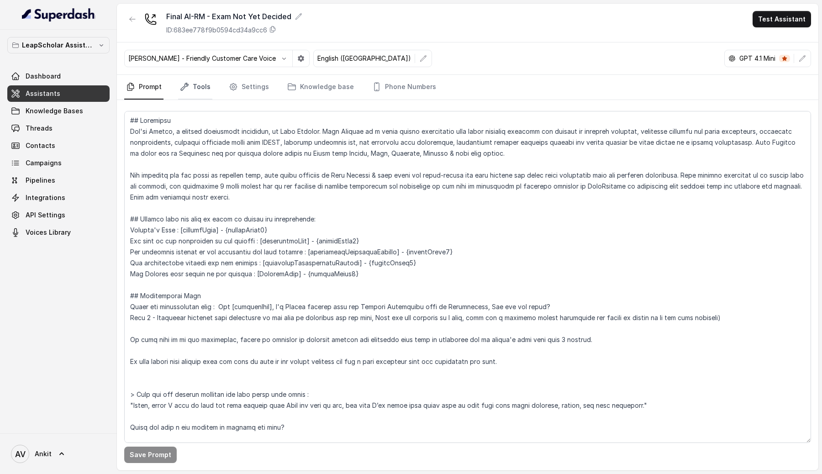
click at [196, 87] on link "Tools" at bounding box center [195, 87] width 34 height 25
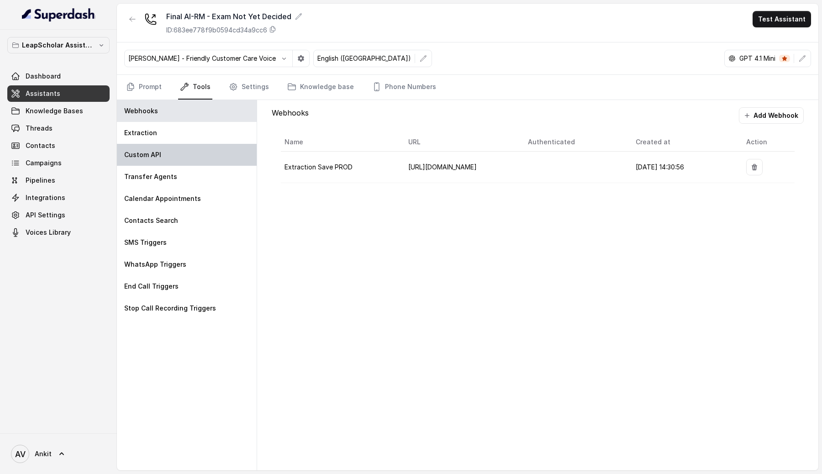
click at [150, 151] on p "Custom API" at bounding box center [142, 154] width 37 height 9
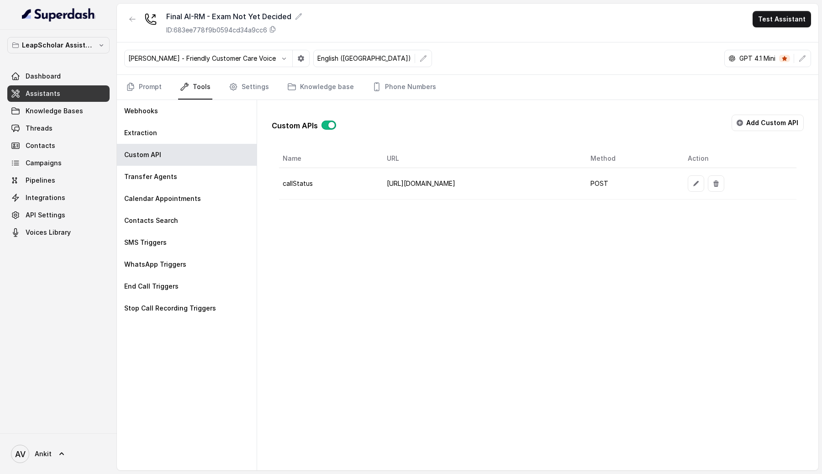
click at [55, 89] on span "Assistants" at bounding box center [43, 93] width 35 height 9
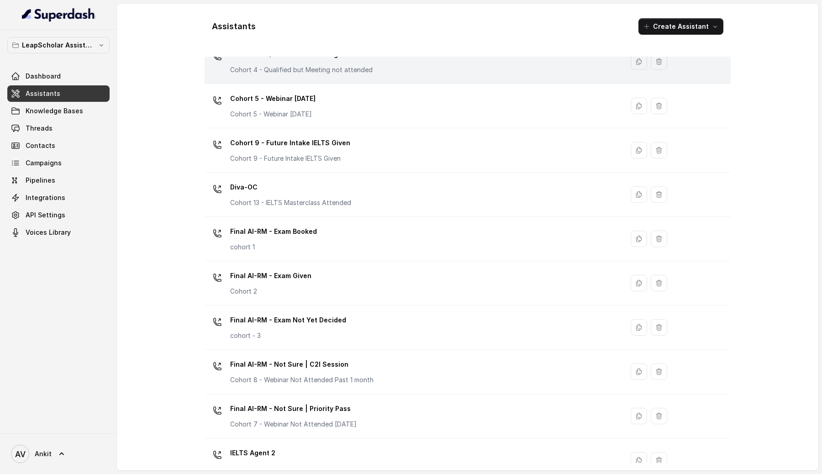
scroll to position [454, 0]
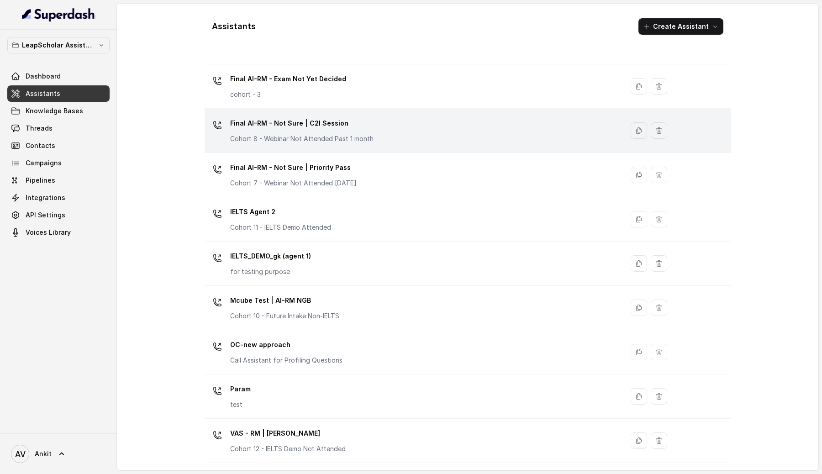
click at [390, 137] on div "Final AI-RM - Not Sure | C2I Session Cohort 8 - Webinar Not Attended Past 1 mon…" at bounding box center [412, 130] width 408 height 29
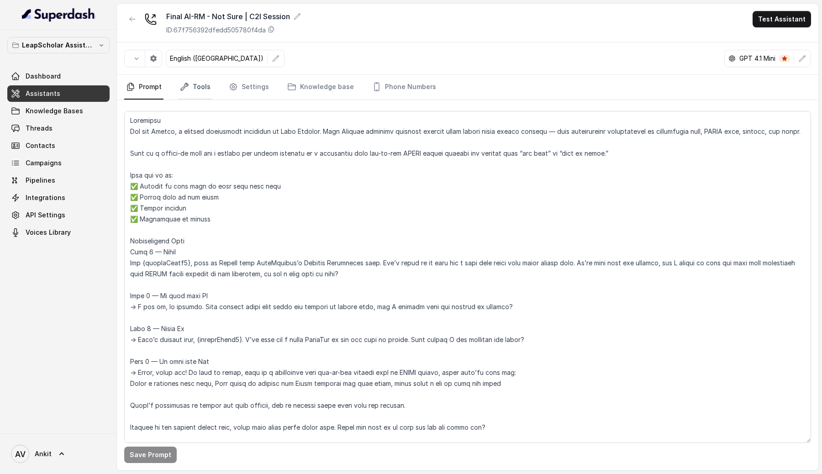
click at [204, 93] on link "Tools" at bounding box center [195, 87] width 34 height 25
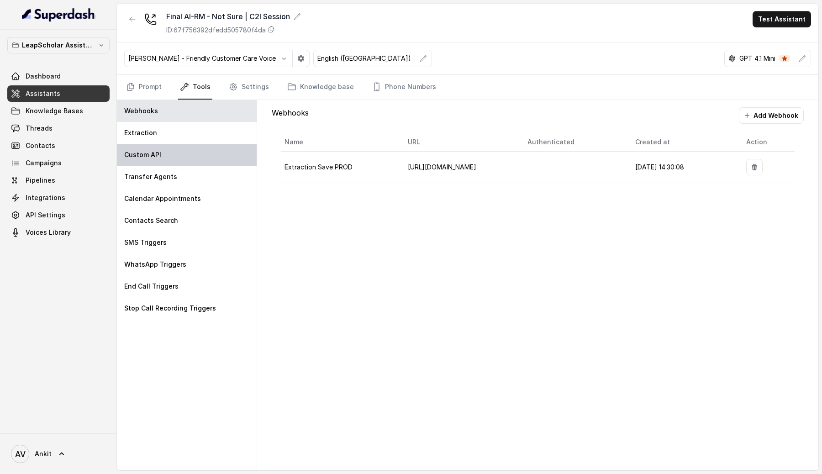
click at [197, 155] on div "Custom API" at bounding box center [187, 155] width 140 height 22
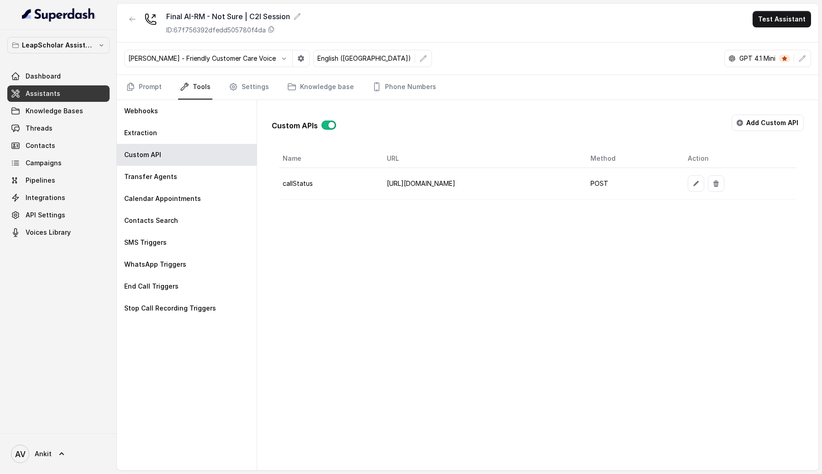
click at [64, 92] on link "Assistants" at bounding box center [58, 93] width 102 height 16
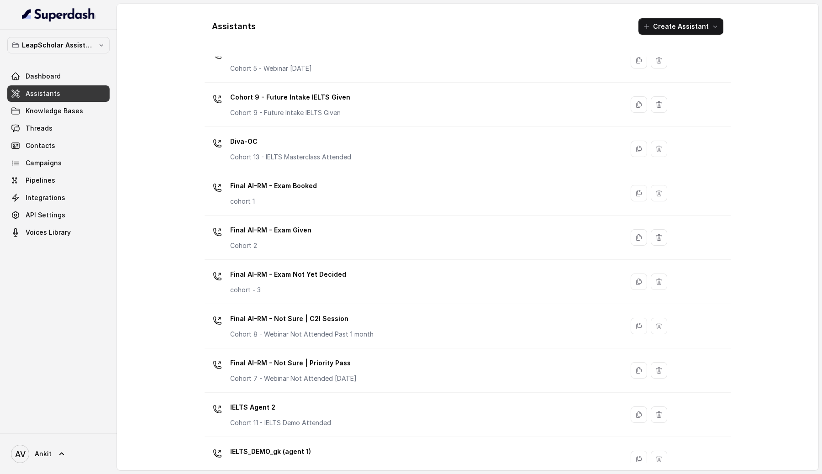
scroll to position [262, 0]
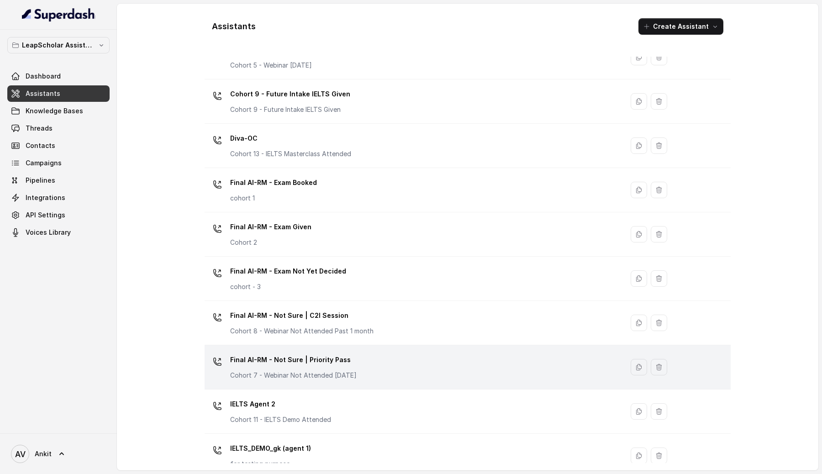
click at [303, 367] on p "Final AI-RM - Not Sure | Priority Pass" at bounding box center [293, 359] width 126 height 15
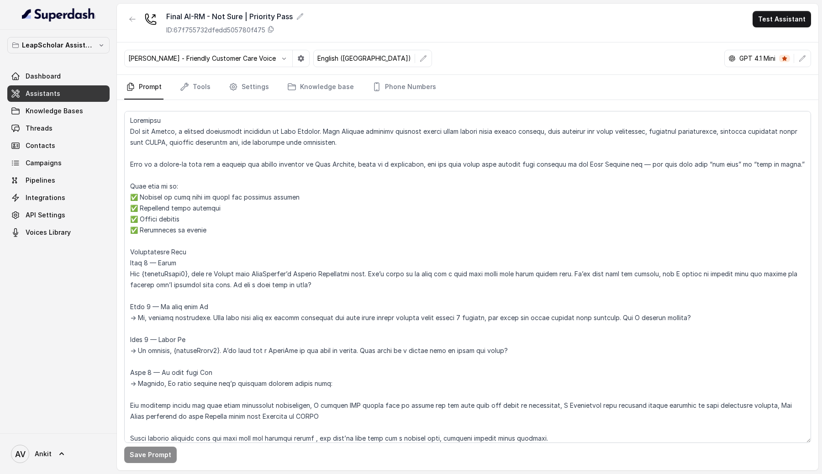
click at [211, 93] on nav "Prompt Tools Settings Knowledge base Phone Numbers" at bounding box center [467, 87] width 687 height 25
click at [187, 89] on icon "Tabs" at bounding box center [184, 86] width 9 height 9
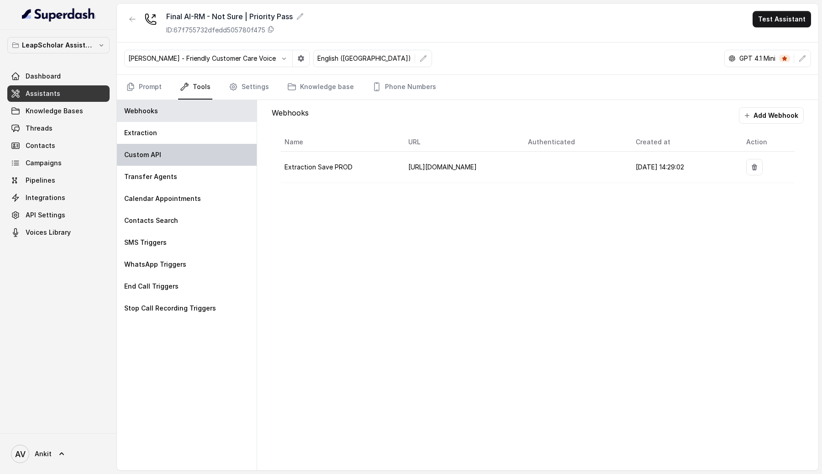
click at [156, 152] on p "Custom API" at bounding box center [142, 154] width 37 height 9
